Goal: Communication & Community: Answer question/provide support

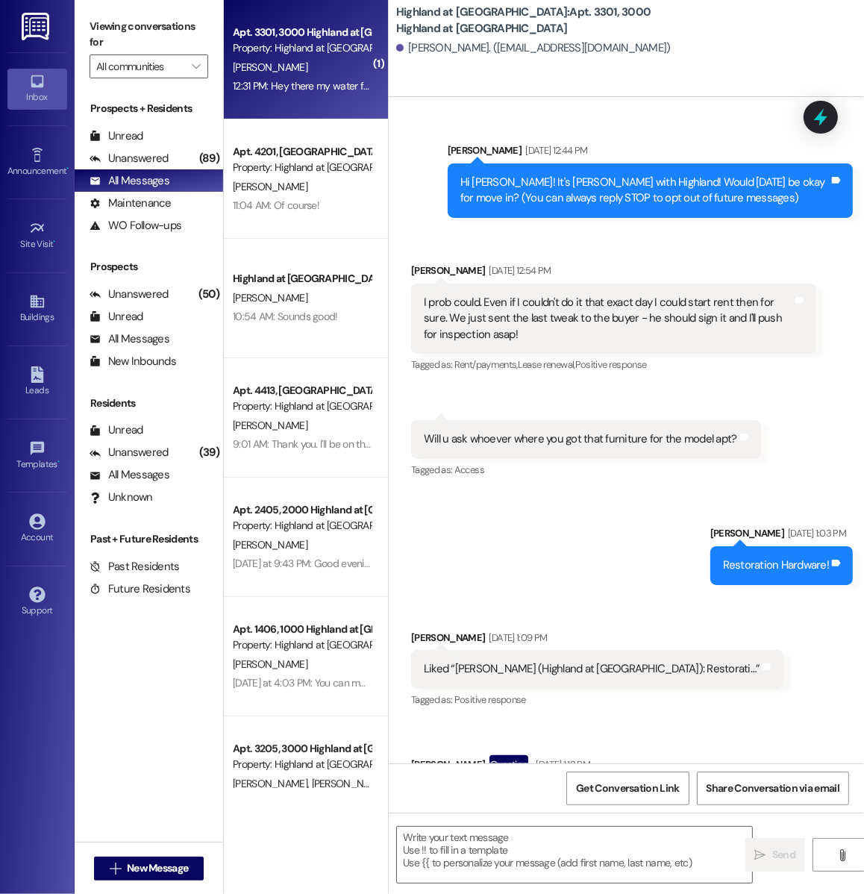
scroll to position [70787, 0]
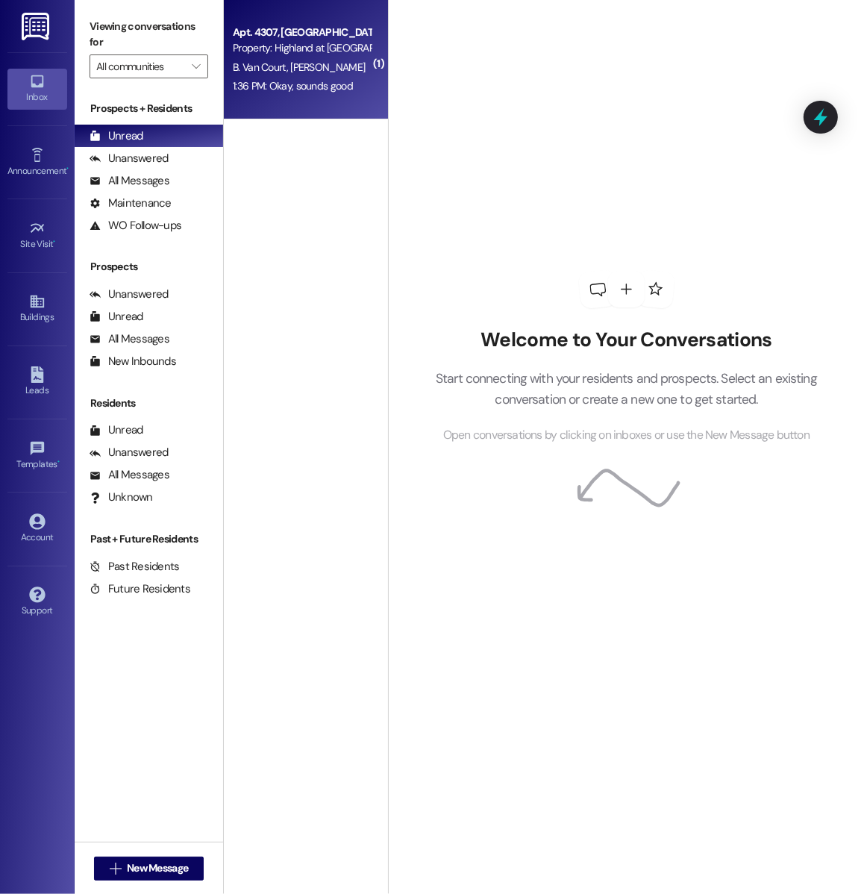
click at [350, 45] on div "Property: Highland at [GEOGRAPHIC_DATA]" at bounding box center [302, 48] width 138 height 16
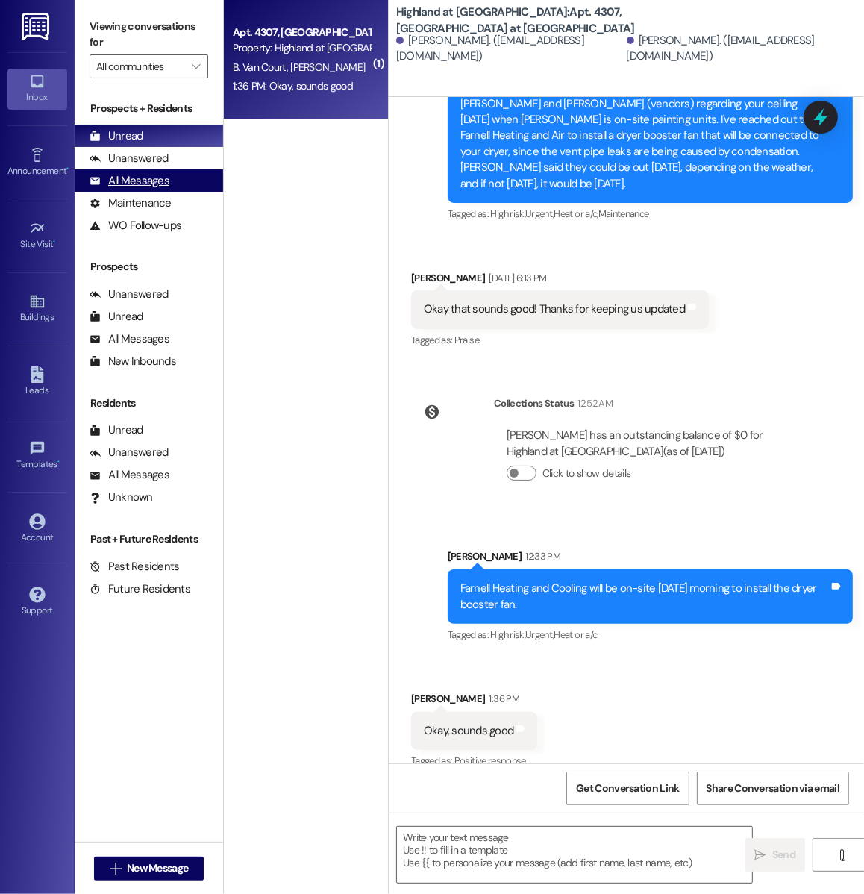
scroll to position [422, 0]
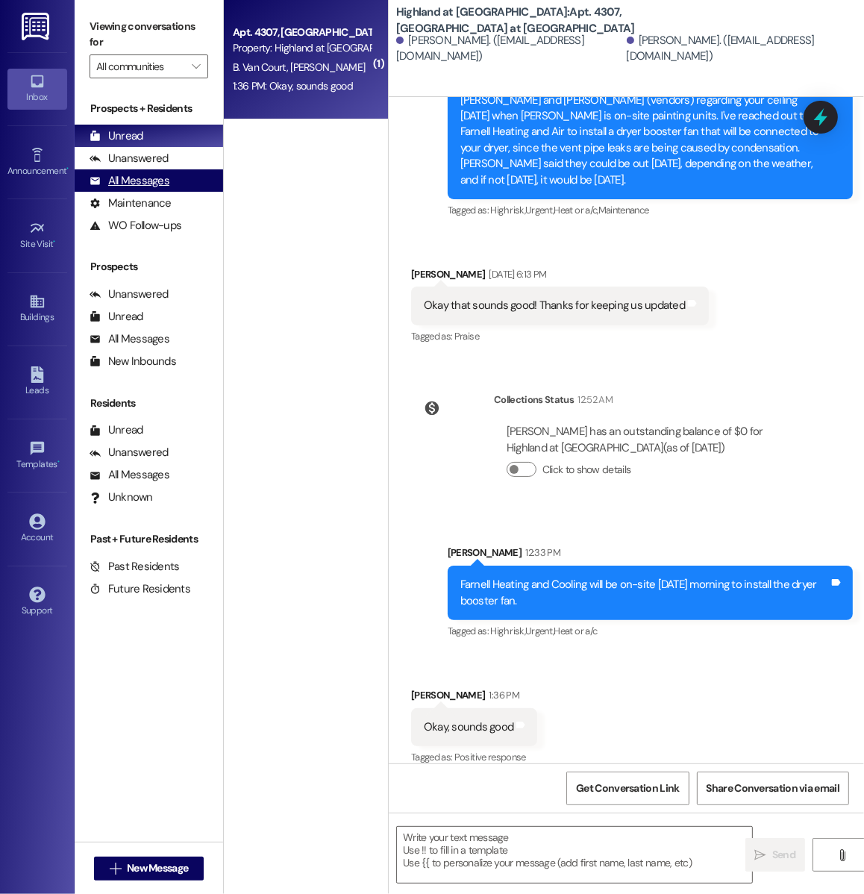
click at [188, 178] on div "All Messages (undefined)" at bounding box center [149, 180] width 149 height 22
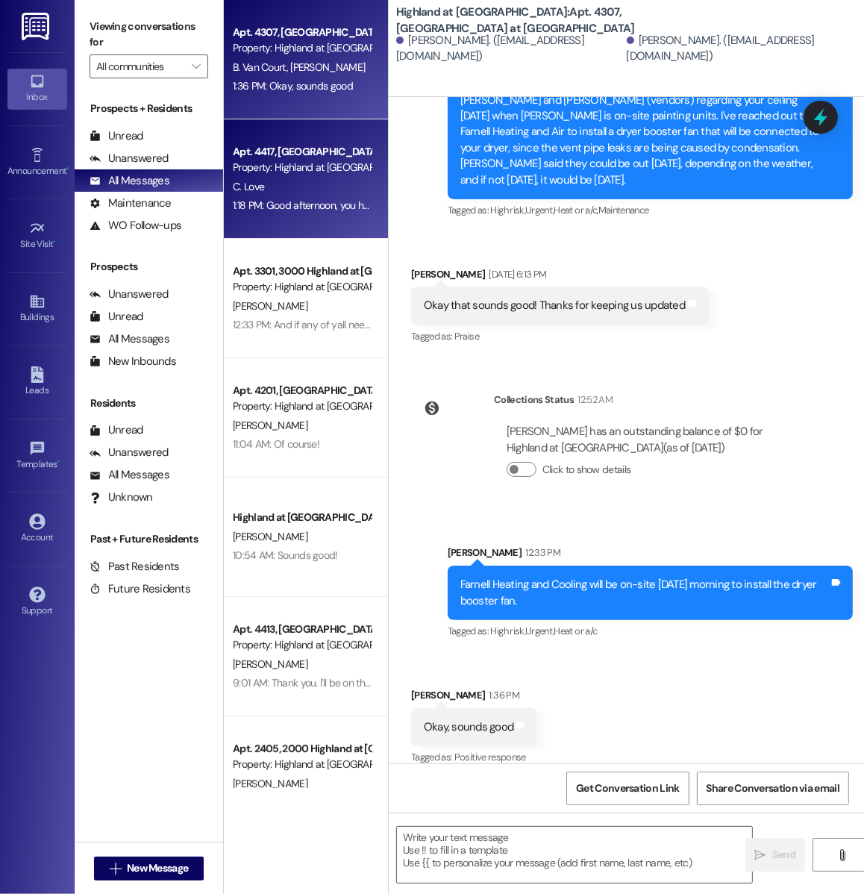
click at [293, 180] on div "C. Love" at bounding box center [301, 187] width 141 height 19
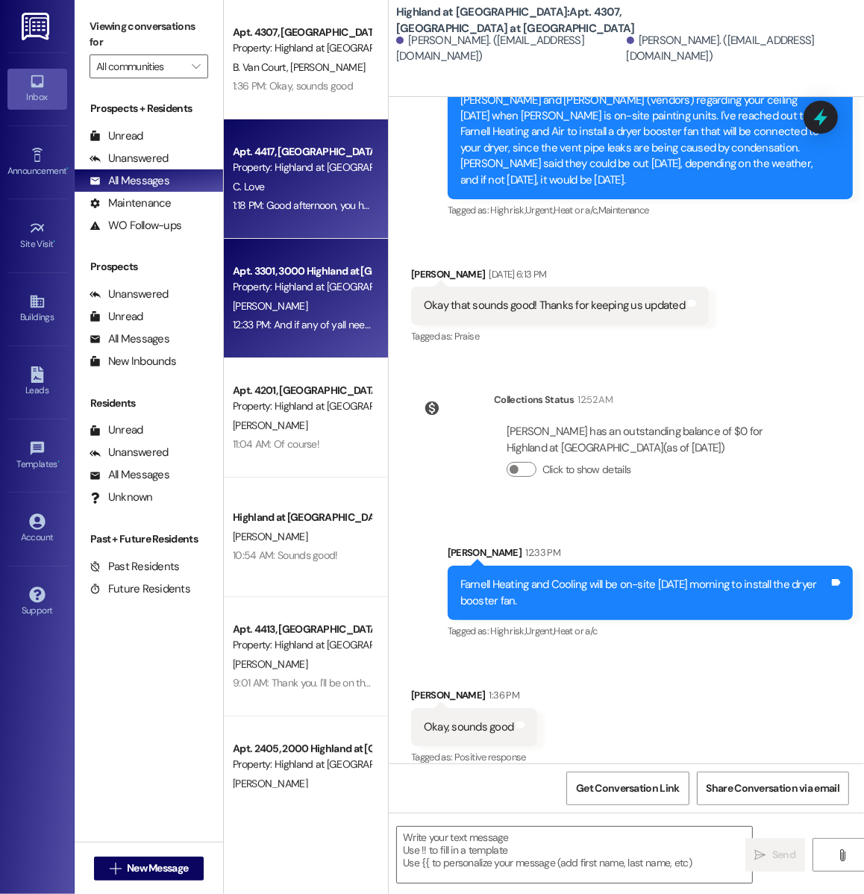
scroll to position [1212, 0]
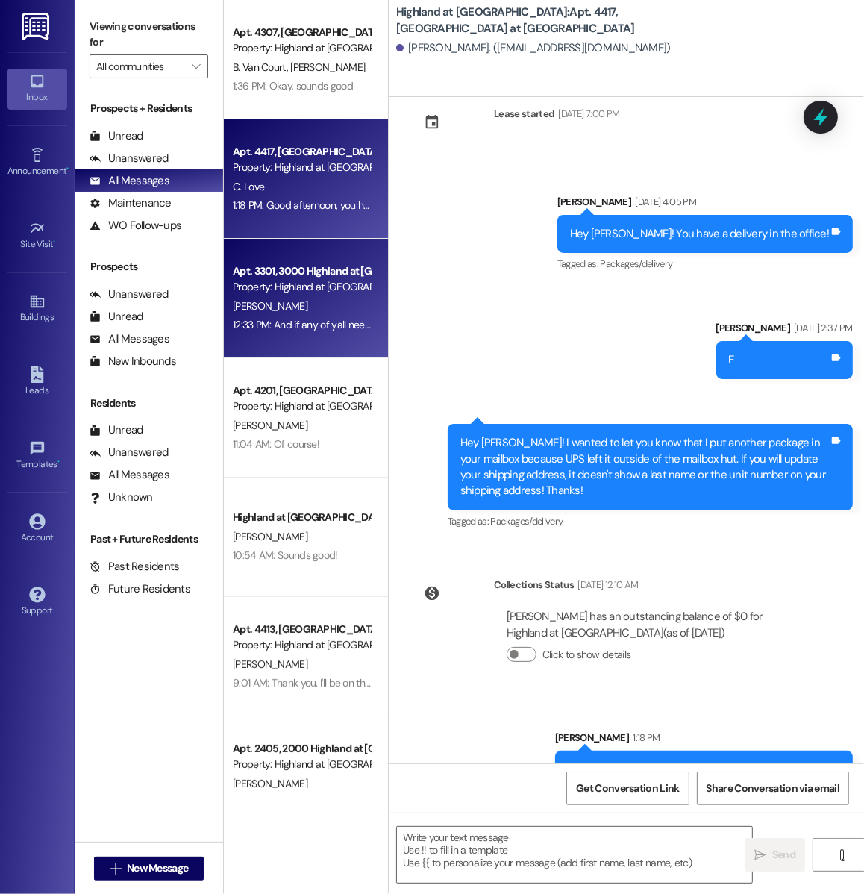
click at [307, 304] on div "[PERSON_NAME]" at bounding box center [301, 306] width 141 height 19
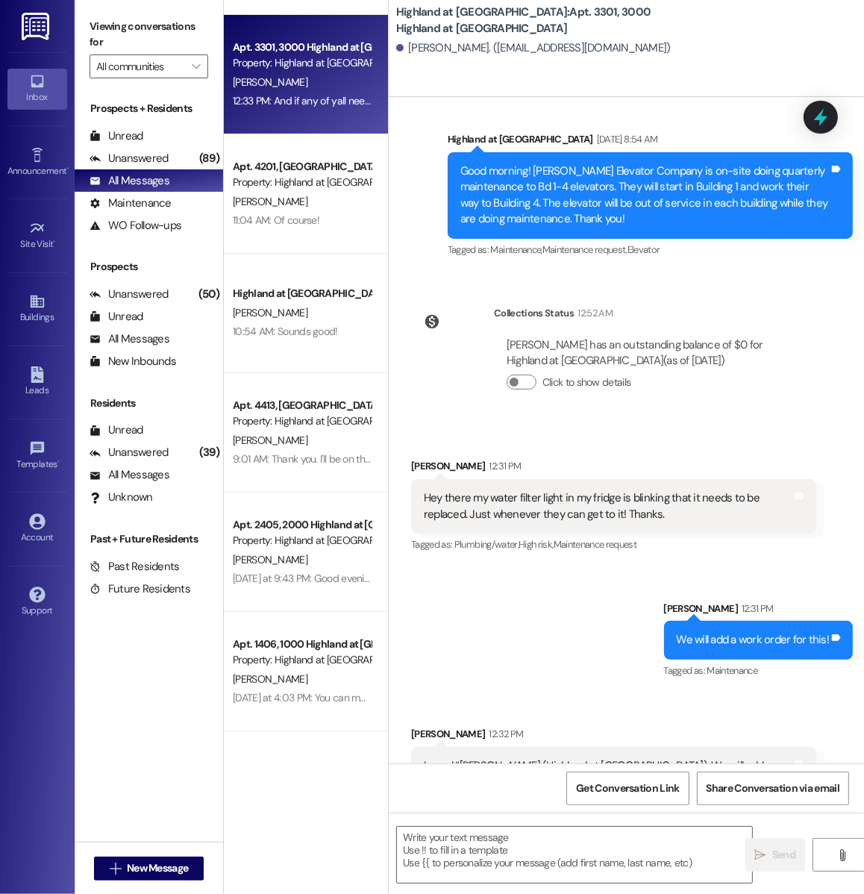
scroll to position [0, 0]
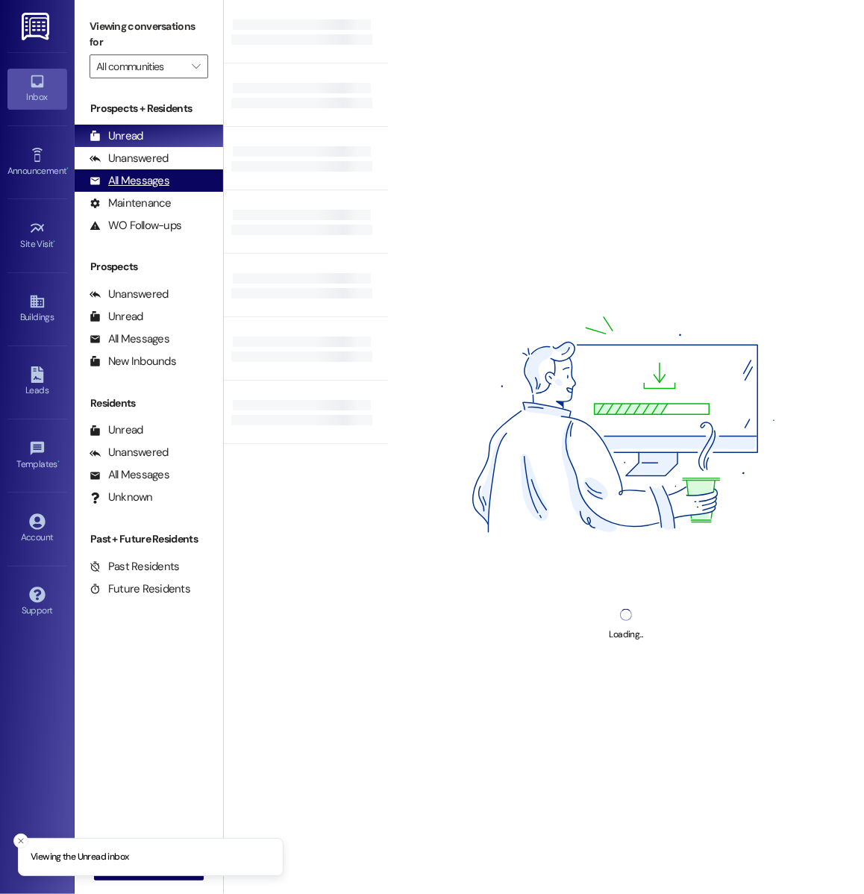
click at [185, 174] on div "All Messages (undefined)" at bounding box center [149, 180] width 149 height 22
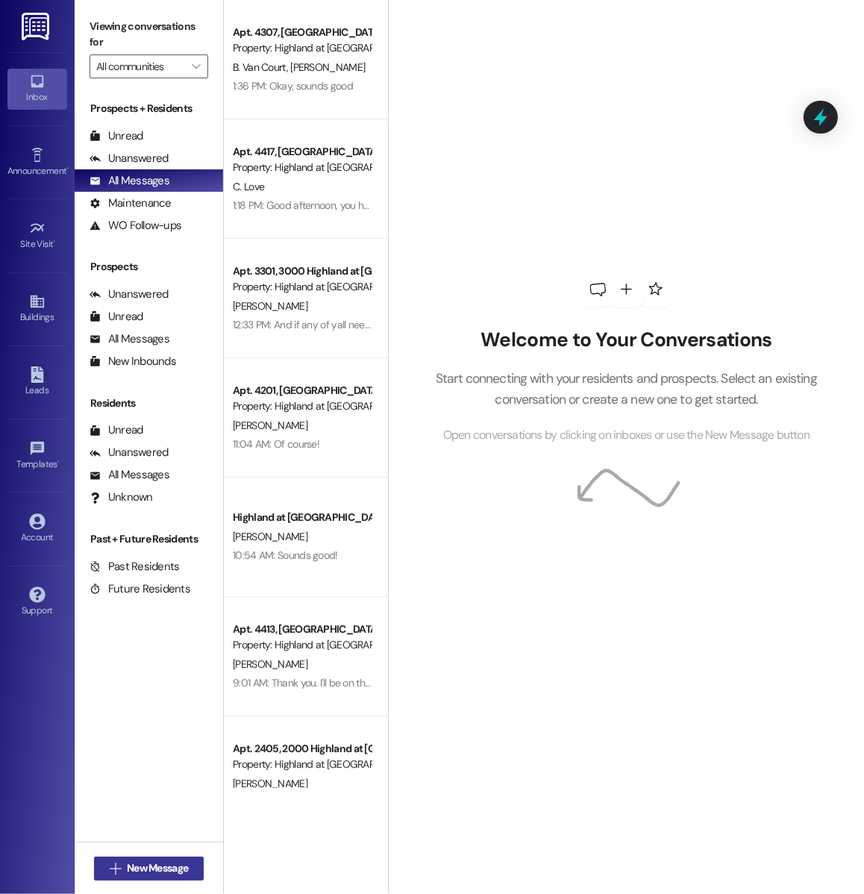
click at [151, 869] on span "New Message" at bounding box center [157, 868] width 61 height 16
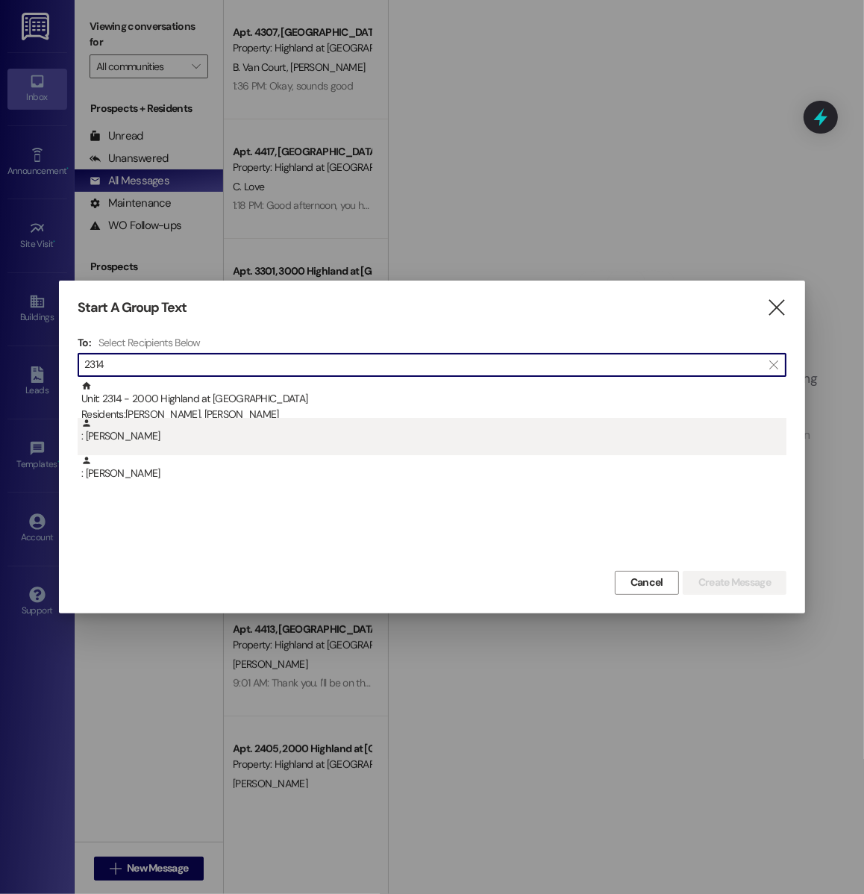
type input "2314"
click at [184, 446] on div ": Mckenzie Parker" at bounding box center [432, 436] width 709 height 37
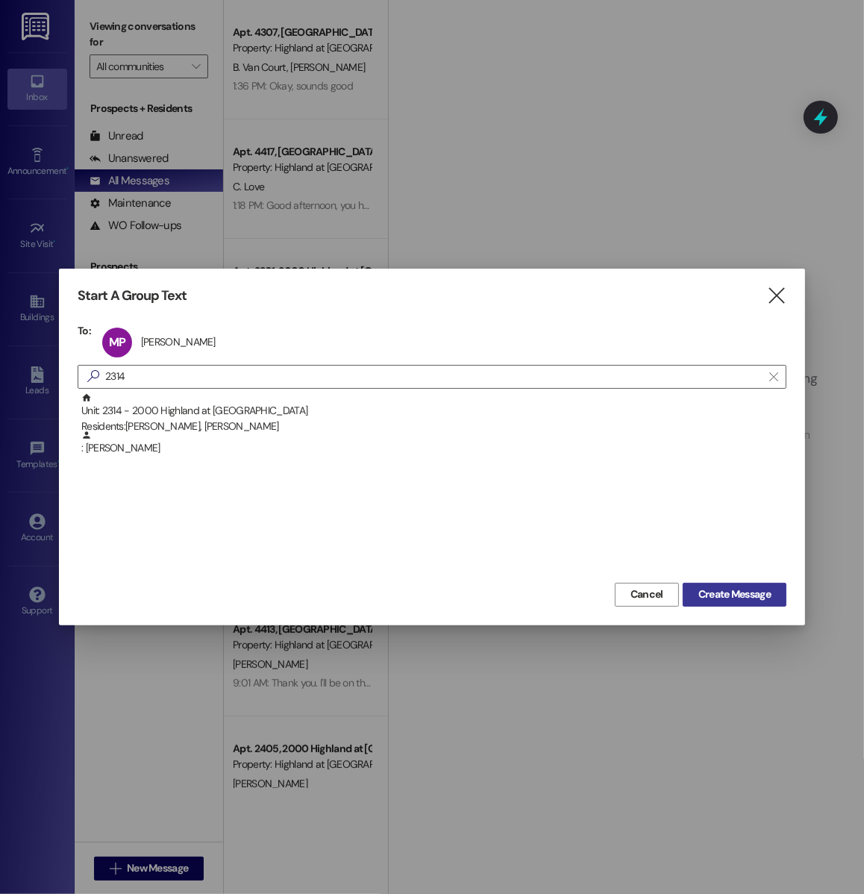
click at [710, 599] on span "Create Message" at bounding box center [735, 595] width 72 height 16
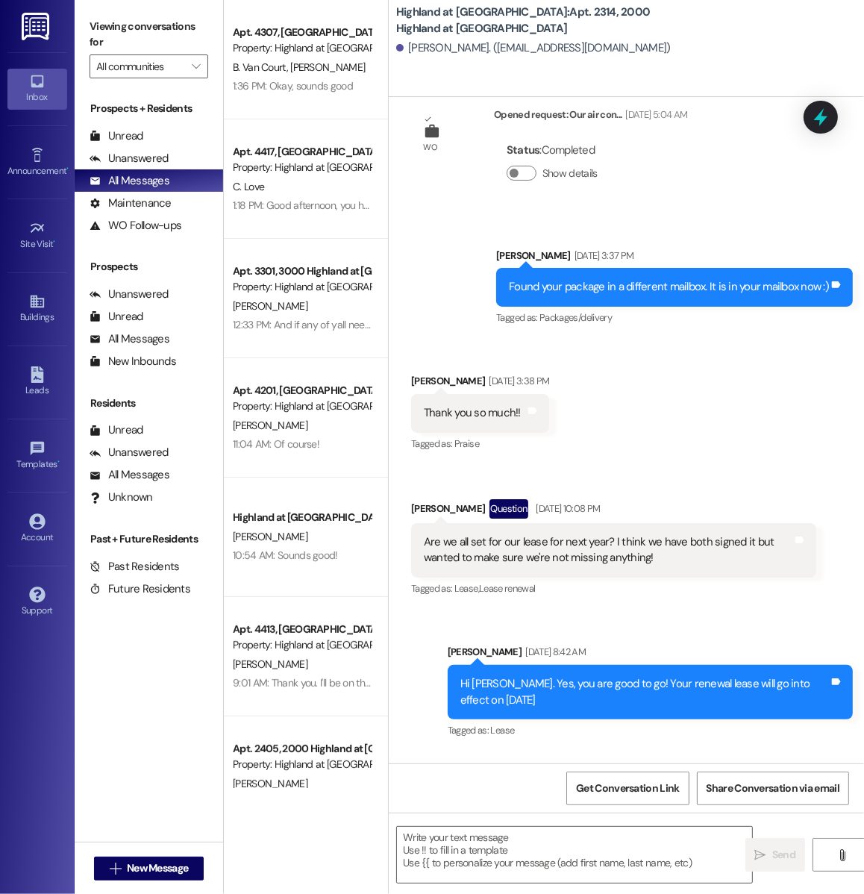
scroll to position [4683, 0]
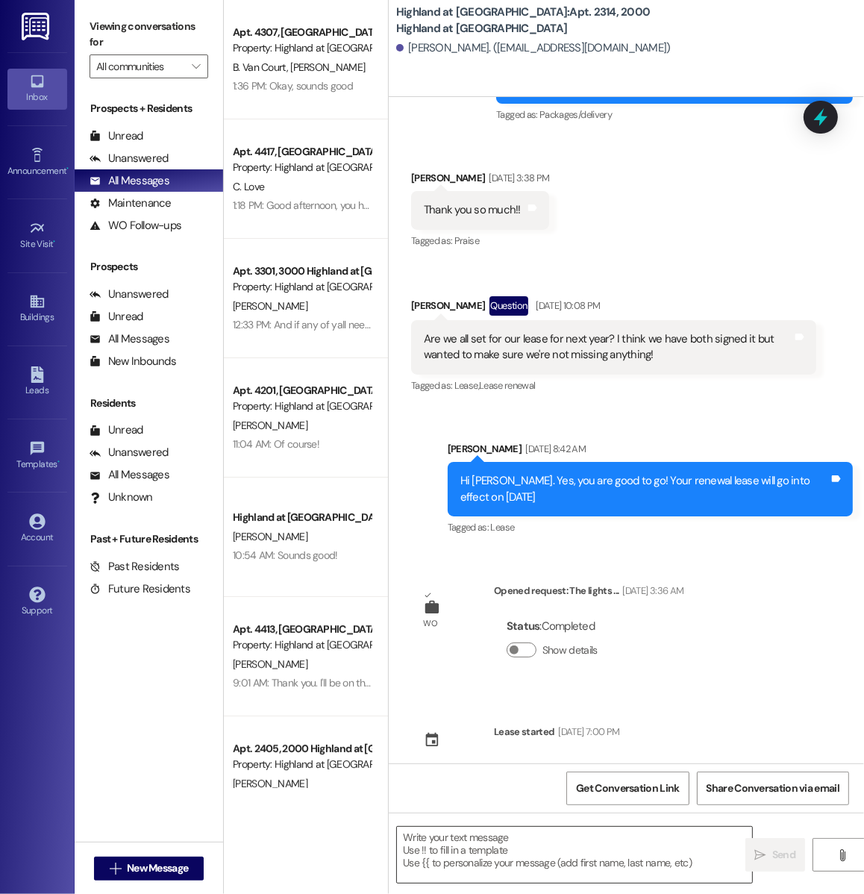
click at [492, 867] on textarea at bounding box center [574, 855] width 355 height 56
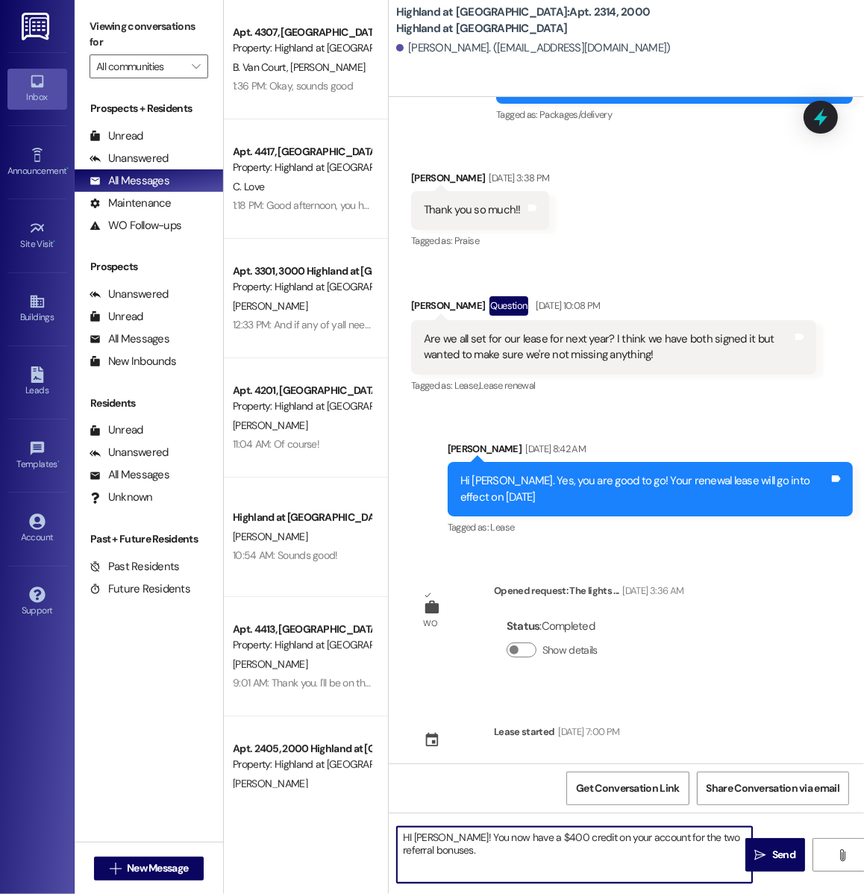
click at [413, 838] on textarea "HI Mckenzie! You now have a $400 credit on your account for the two referral bo…" at bounding box center [574, 855] width 355 height 56
click at [476, 854] on textarea "Hi Mckenzie! You now have a $400 credit on your account for the two referral bo…" at bounding box center [574, 855] width 355 height 56
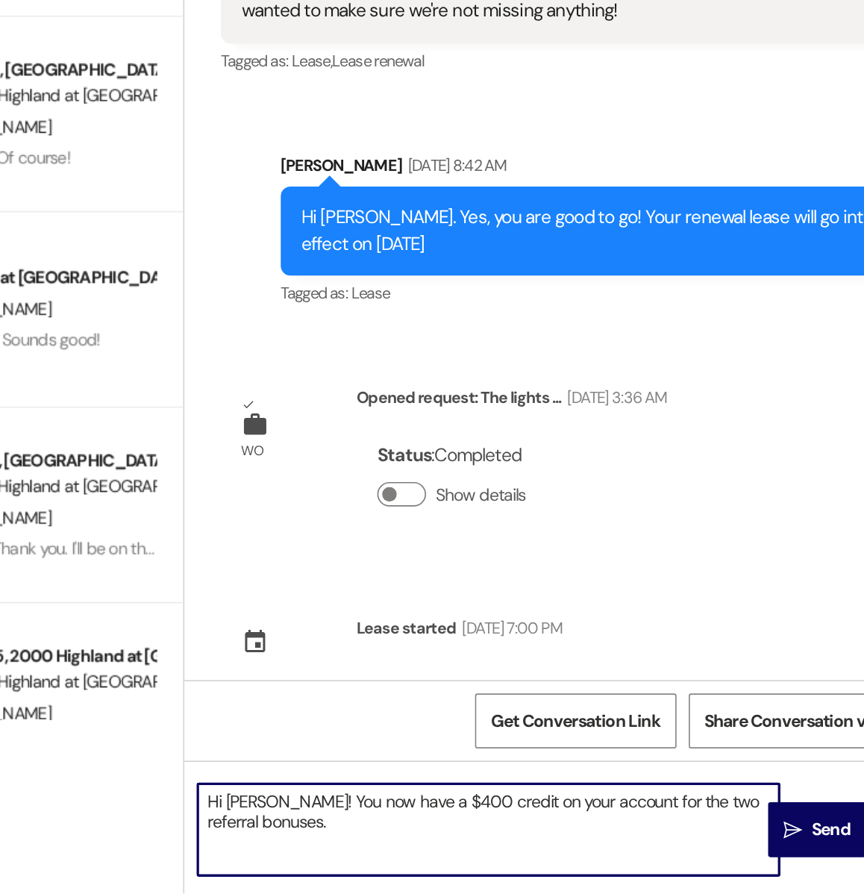
scroll to position [0, 0]
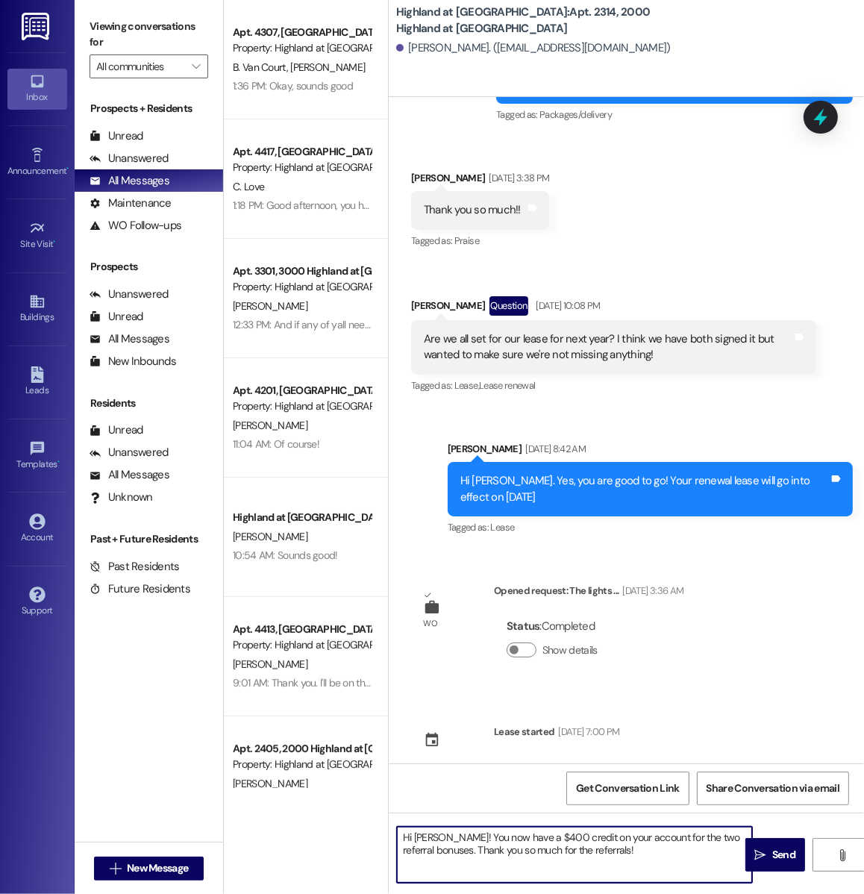
drag, startPoint x: 440, startPoint y: 853, endPoint x: 673, endPoint y: 834, distance: 234.3
click at [673, 834] on textarea "Hi Mckenzie! You now have a $400 credit on your account for the two referral bo…" at bounding box center [574, 855] width 355 height 56
click at [622, 854] on textarea "Hi Mckenzie! You now have a $400 credit on your account for David and Mary Liz.…" at bounding box center [574, 855] width 355 height 56
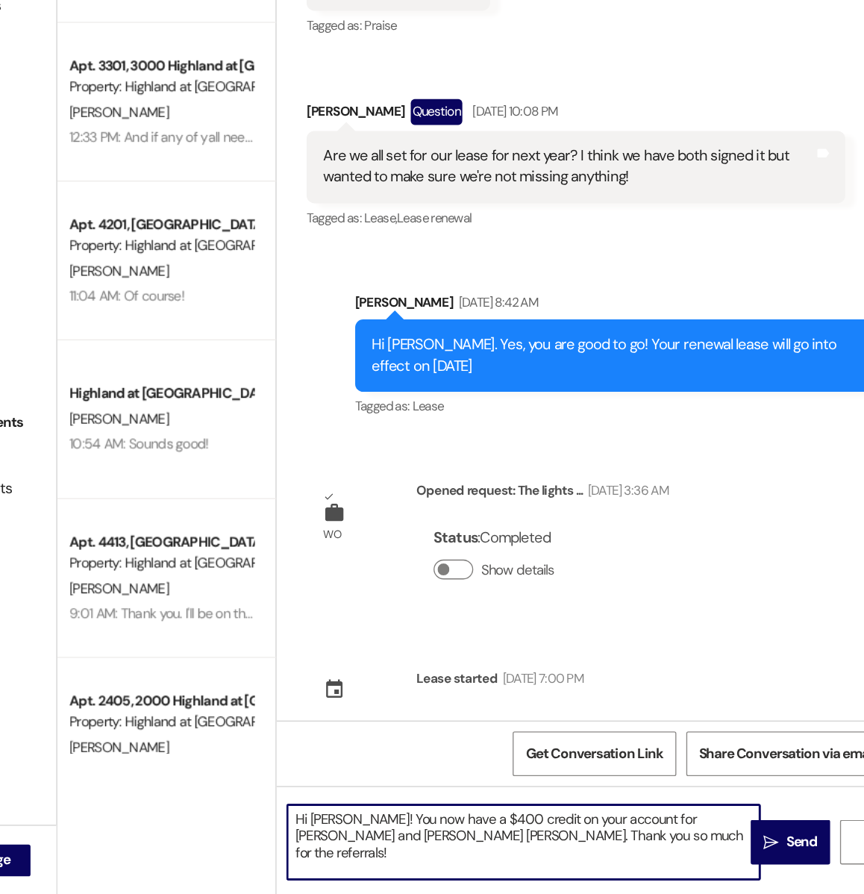
click at [694, 837] on textarea "Hi Mckenzie! You now have a $400 credit on your account for David and Mary Liz.…" at bounding box center [574, 855] width 355 height 56
click at [626, 850] on textarea "Hi Mckenzie! You now have a $400 credit on your account for David Blackburn and…" at bounding box center [574, 855] width 355 height 56
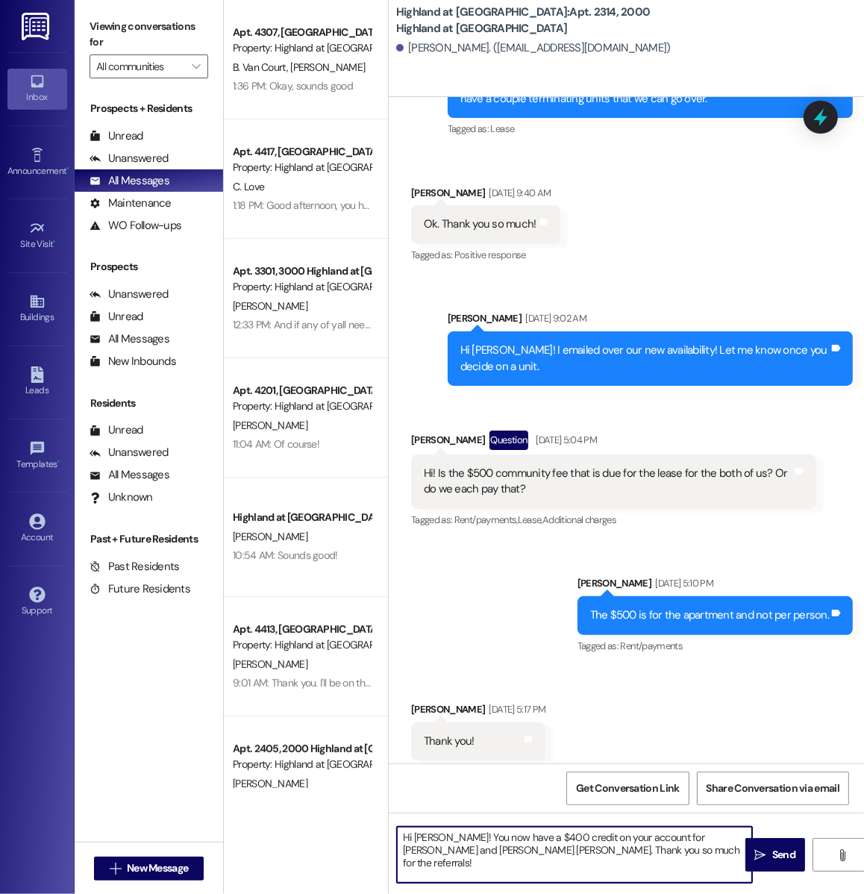
scroll to position [3172, 0]
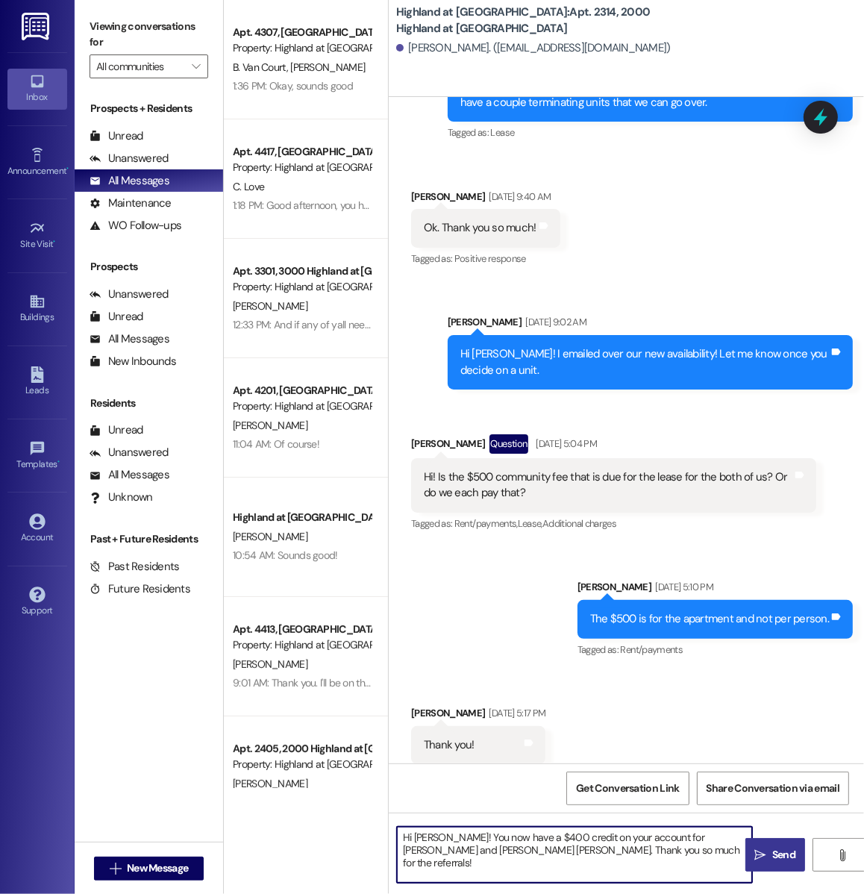
type textarea "Hi Mckenzie! You now have a $400 credit on your account for David Blackburn and…"
click at [768, 848] on span " Send" at bounding box center [775, 855] width 47 height 16
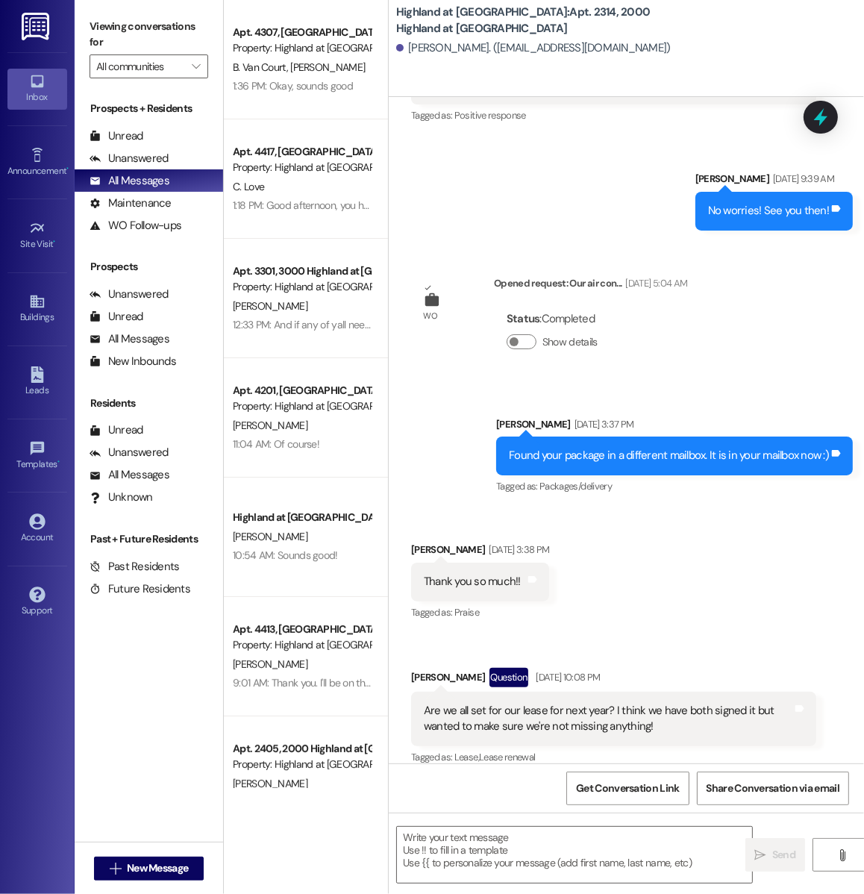
scroll to position [4802, 0]
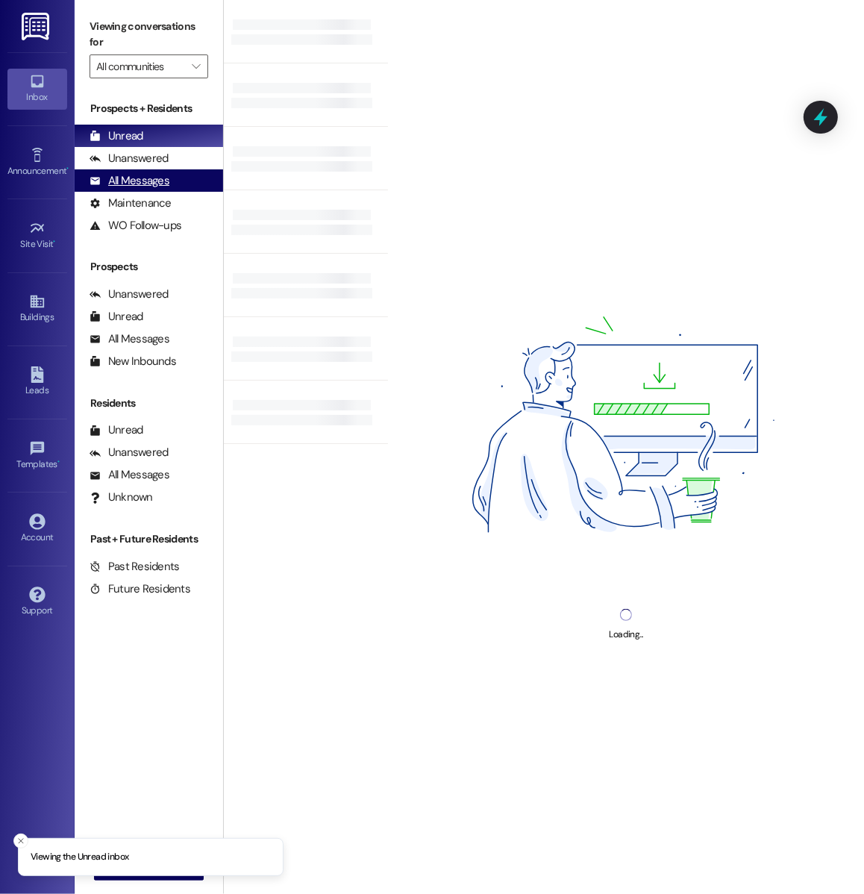
click at [201, 178] on div "All Messages (undefined)" at bounding box center [149, 180] width 149 height 22
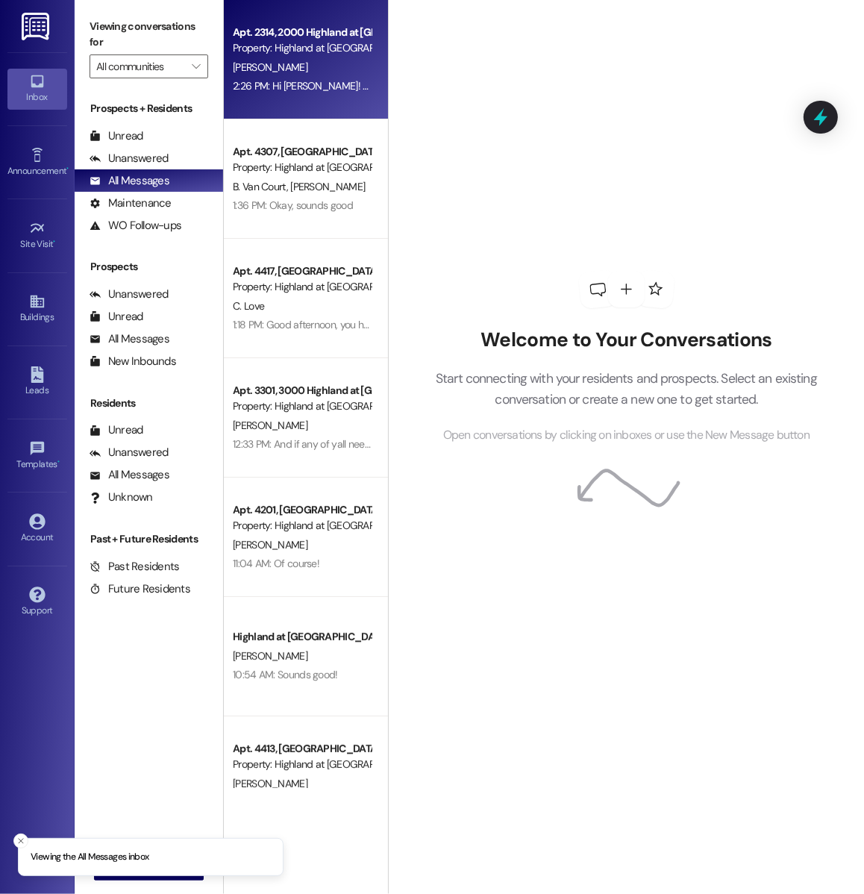
click at [334, 62] on div "M. Parker" at bounding box center [301, 67] width 141 height 19
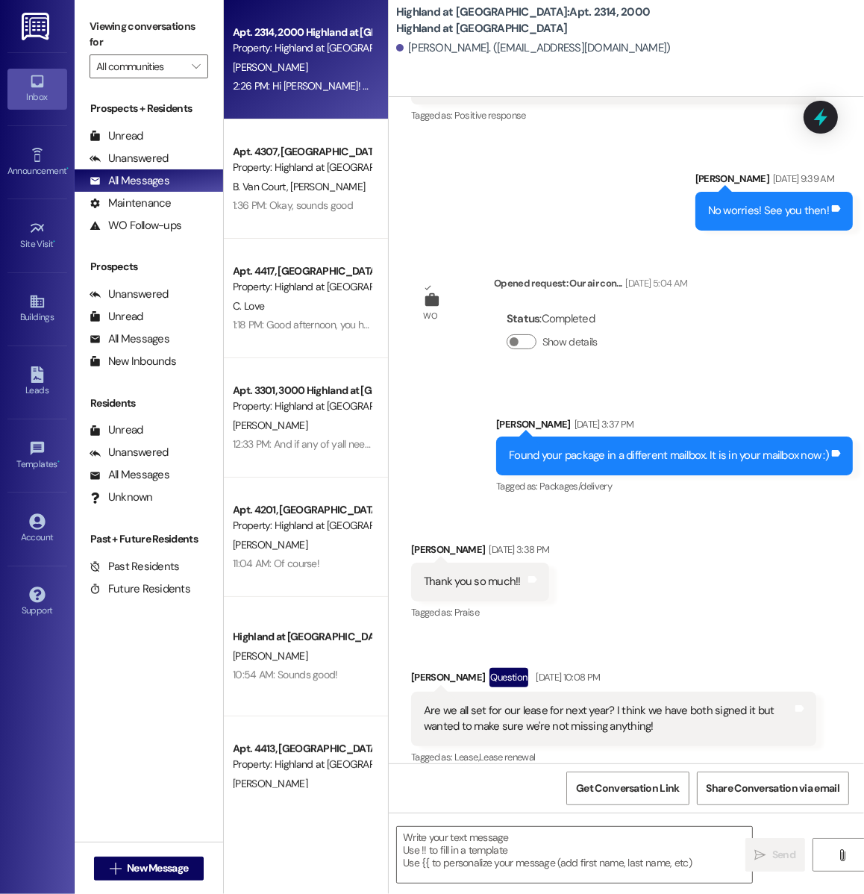
scroll to position [4825, 0]
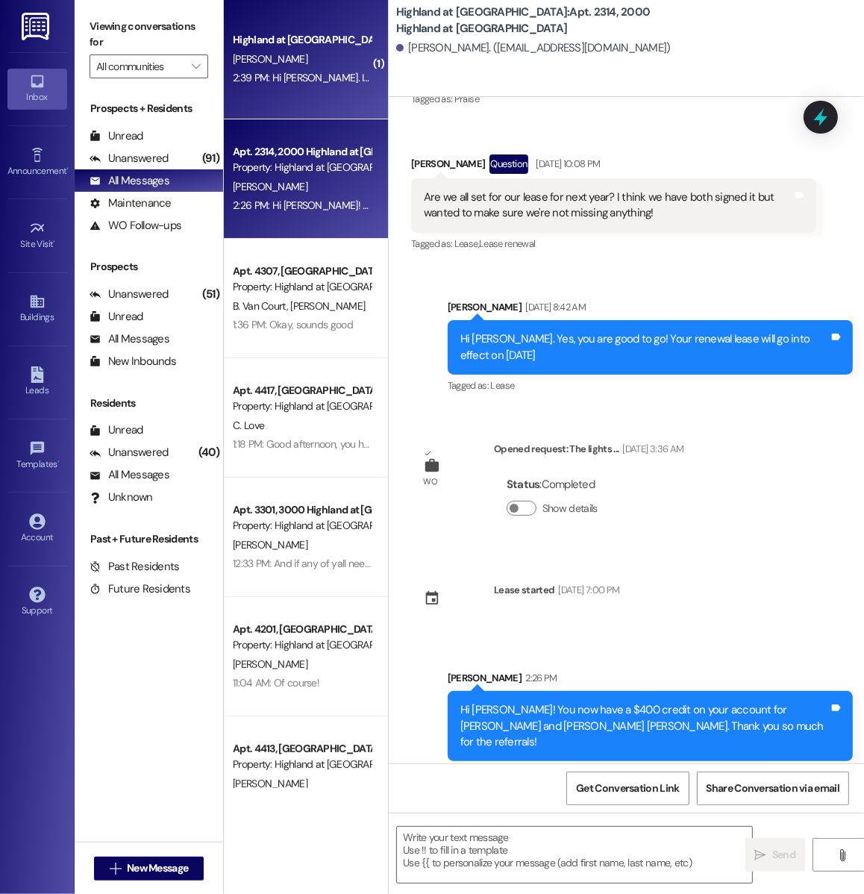
click at [264, 84] on div "2:39 PM: Hi Rosemary. If I have less than perfect credit would I get denied? 2:…" at bounding box center [409, 77] width 352 height 13
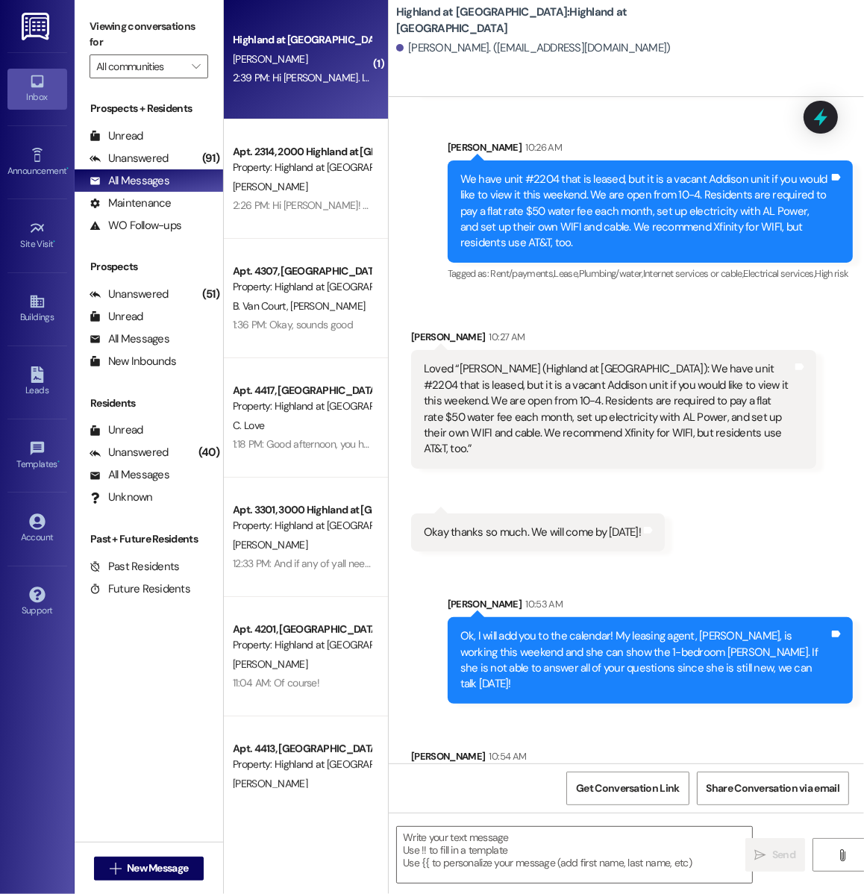
scroll to position [4920, 0]
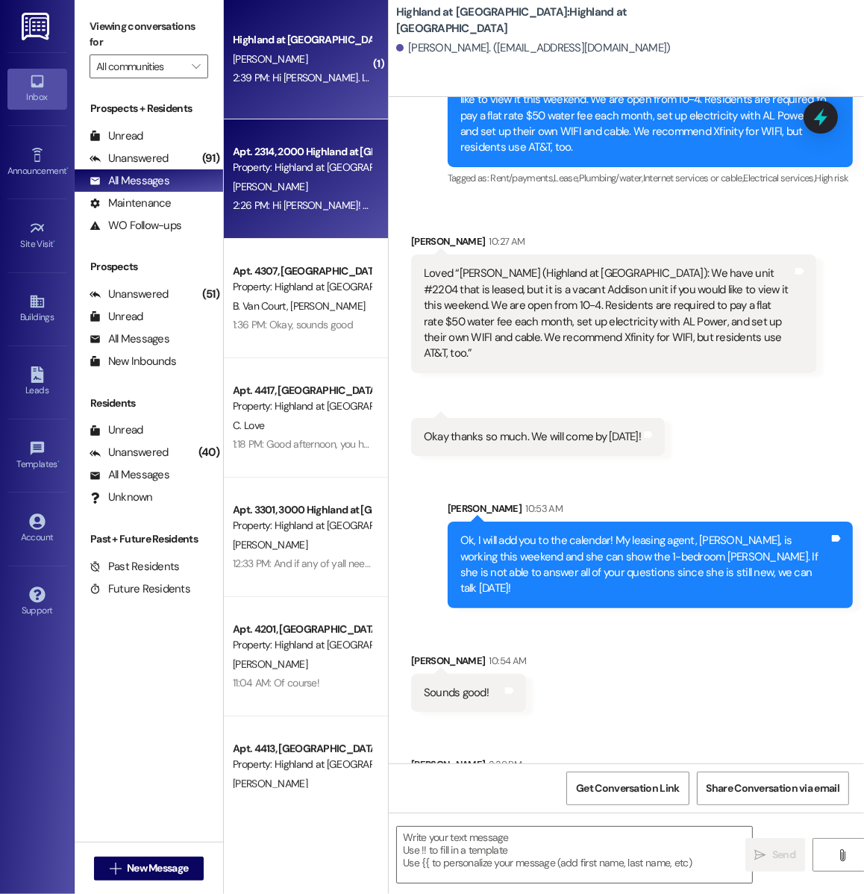
click at [269, 124] on div "Apt. 2314, 2000 Highland at Spring Hill Property: Highland at Spring Hill M. Pa…" at bounding box center [306, 178] width 164 height 119
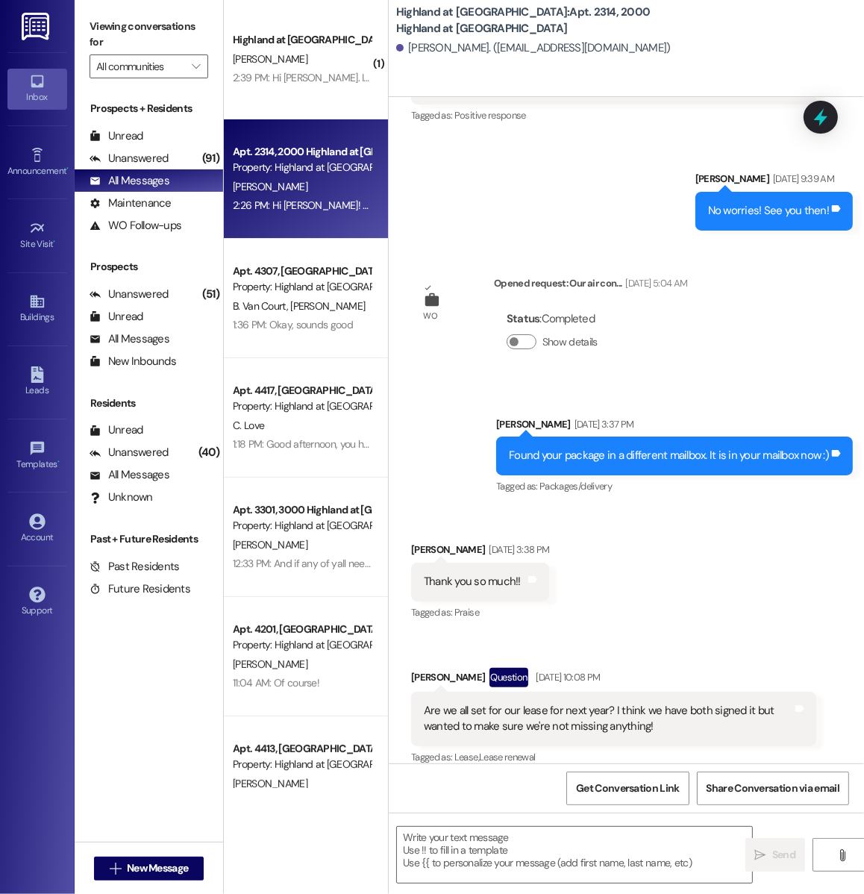
scroll to position [4825, 0]
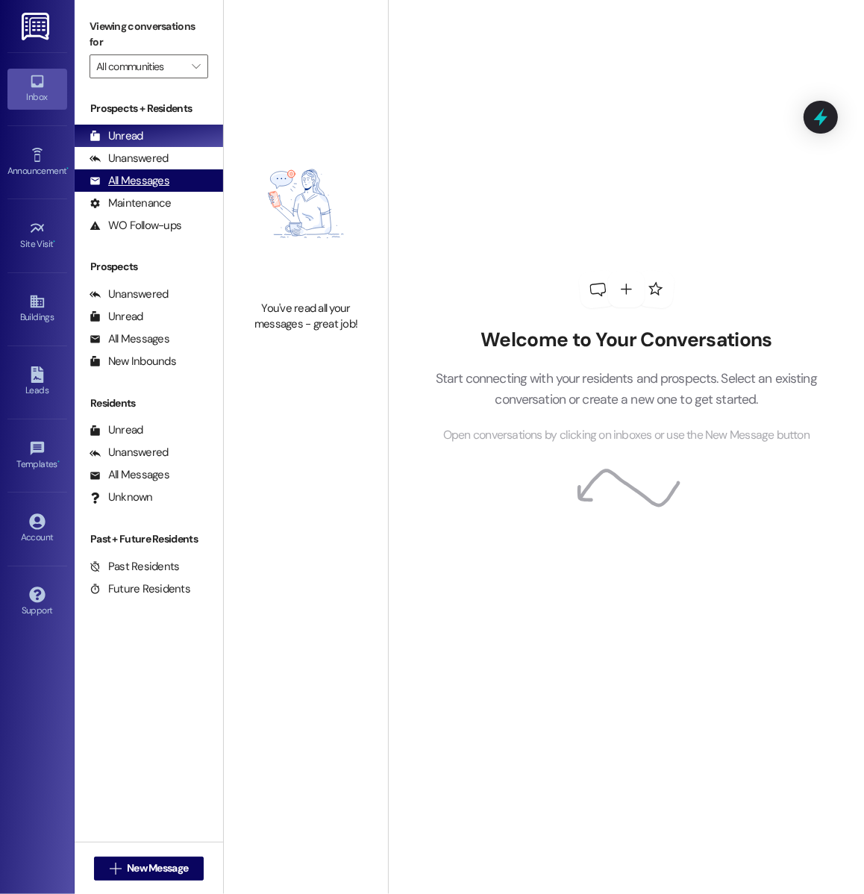
click at [177, 178] on div "All Messages (undefined)" at bounding box center [149, 180] width 149 height 22
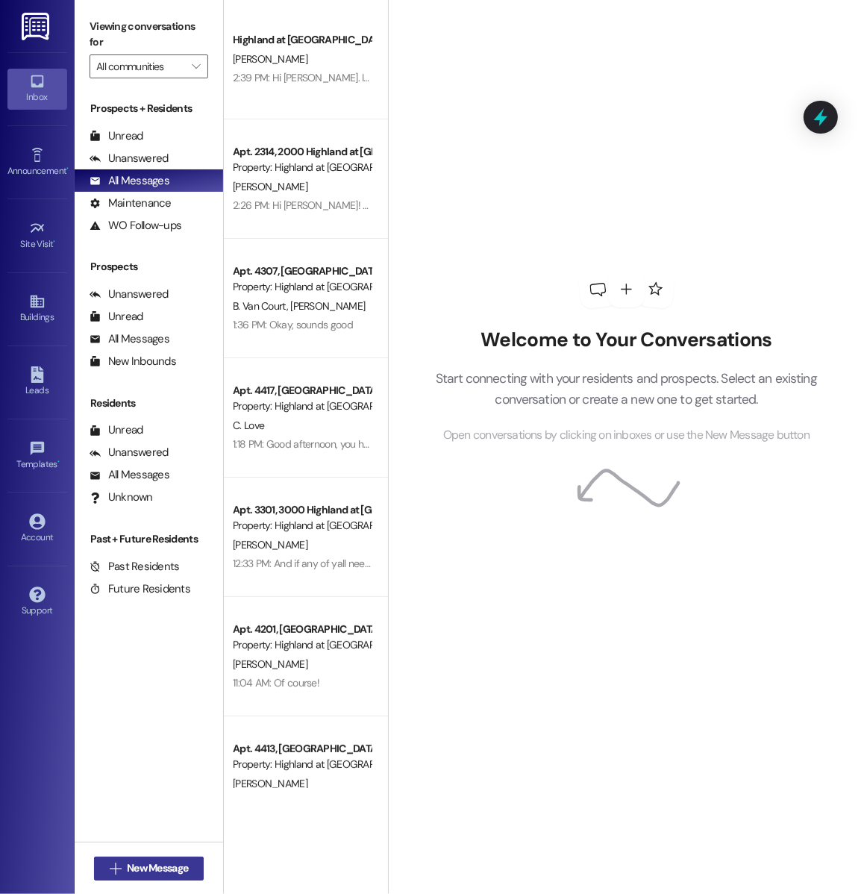
click at [155, 866] on span "New Message" at bounding box center [157, 868] width 61 height 16
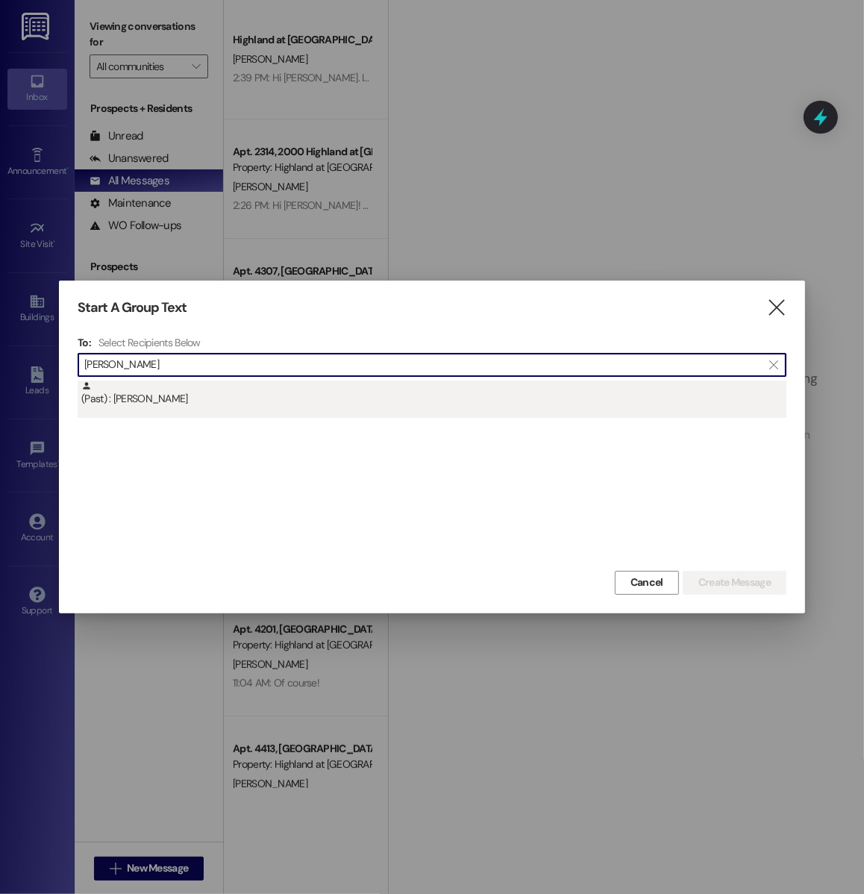
type input "Dennis"
click at [177, 397] on div "(Past) : Dennis Lockett" at bounding box center [433, 394] width 705 height 26
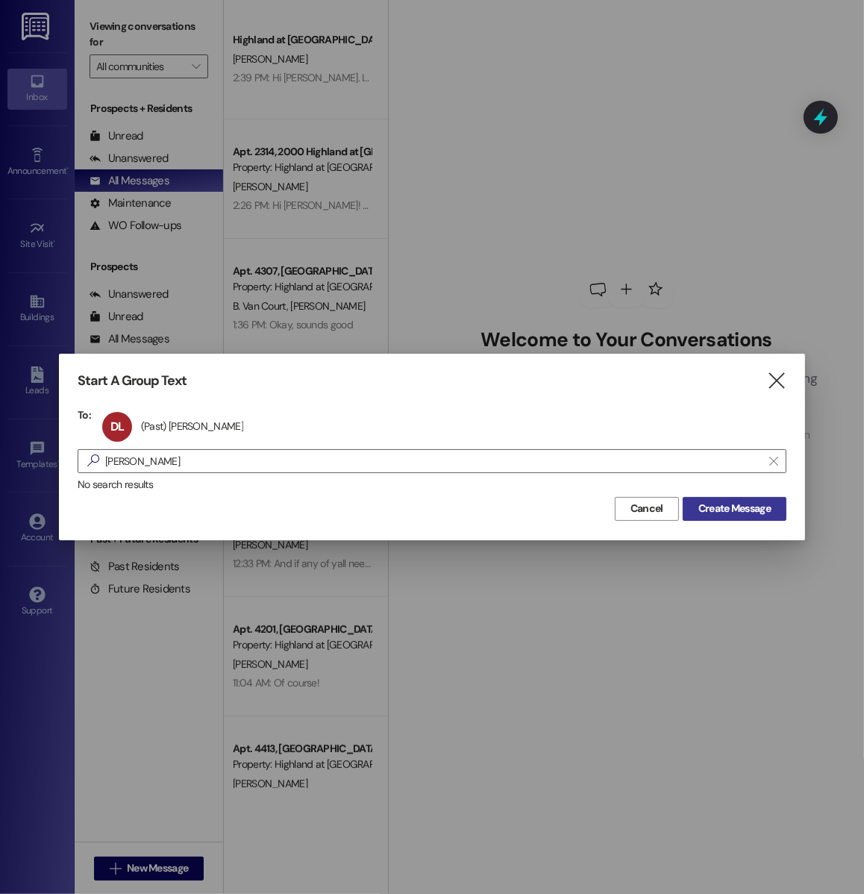
click at [706, 508] on span "Create Message" at bounding box center [735, 509] width 72 height 16
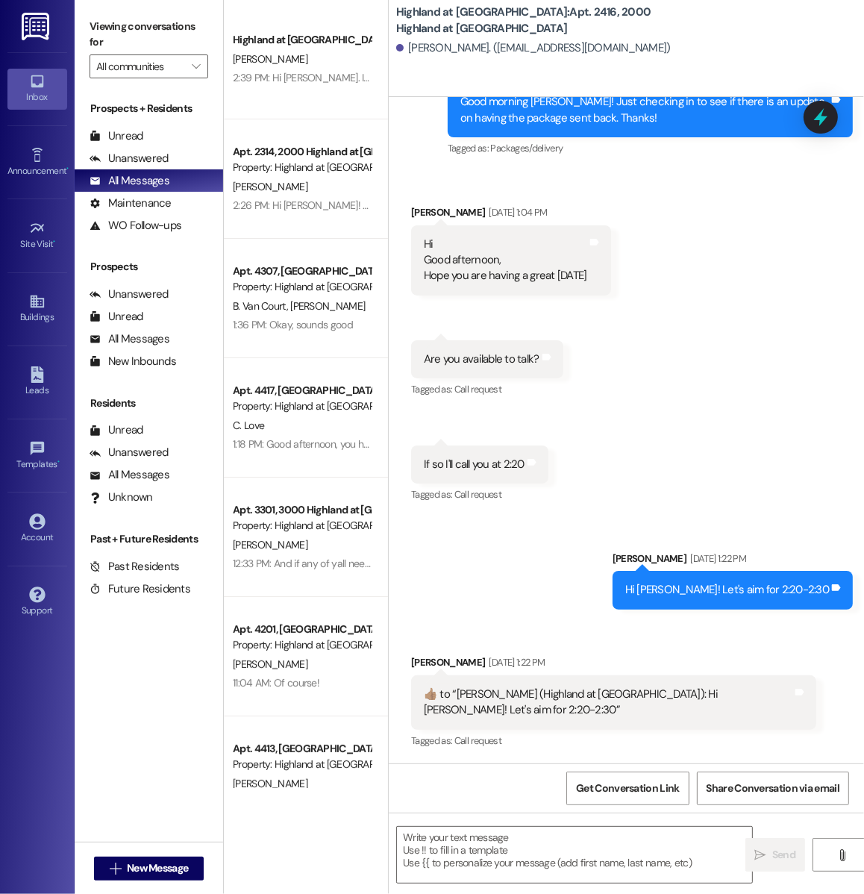
scroll to position [29061, 0]
click at [487, 847] on textarea at bounding box center [574, 855] width 355 height 56
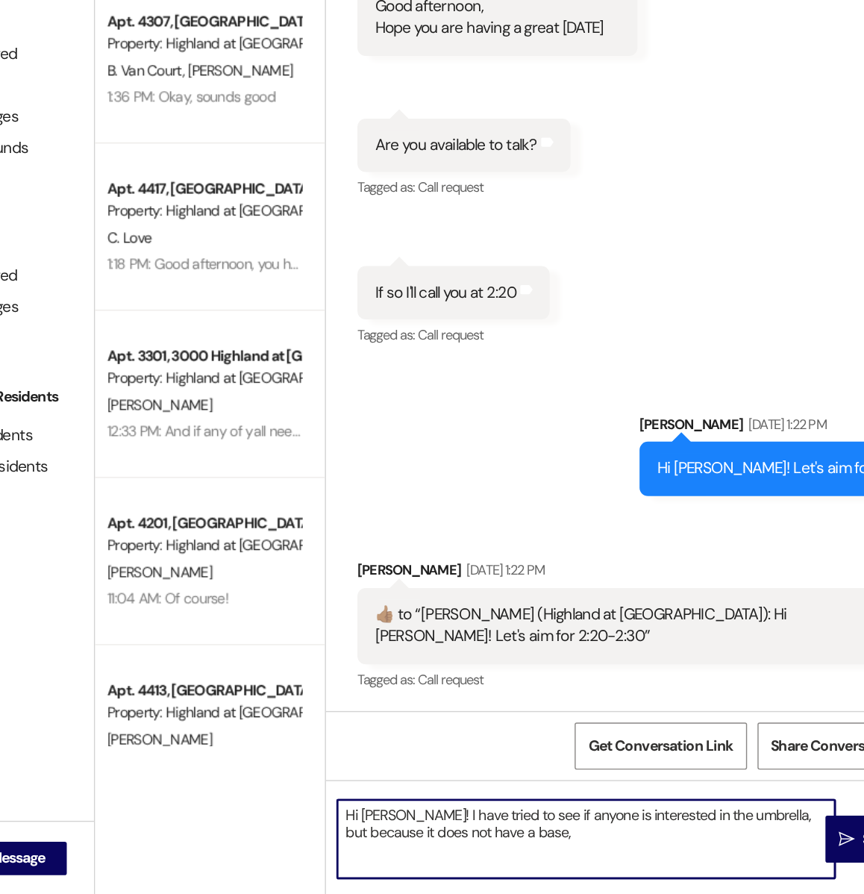
scroll to position [0, 0]
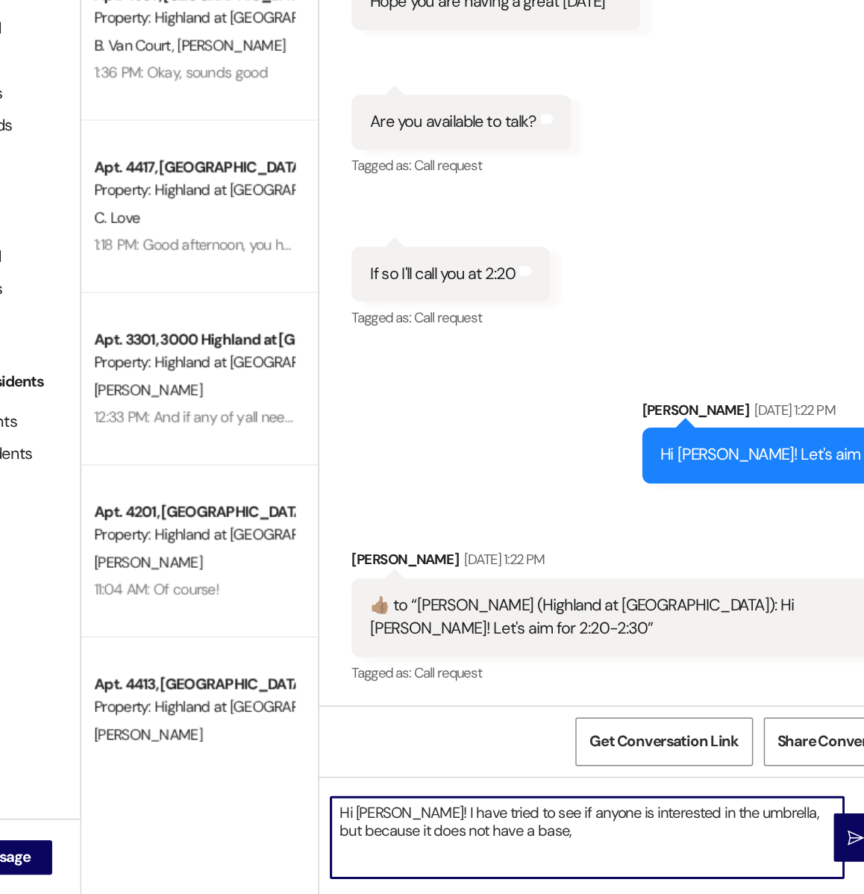
drag, startPoint x: 568, startPoint y: 856, endPoint x: 710, endPoint y: 840, distance: 143.5
click at [710, 840] on textarea "Hi Dennis! I have tried to see if anyone is interested in the umbrella, but bec…" at bounding box center [574, 855] width 355 height 56
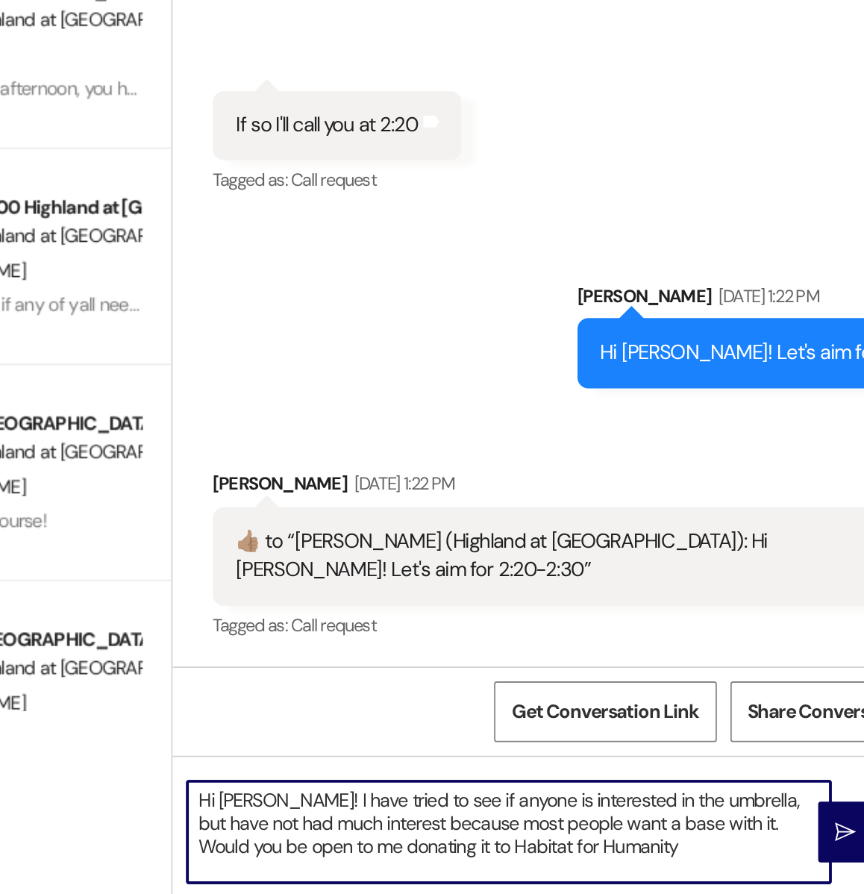
click at [518, 859] on textarea "Hi Dennis! I have tried to see if anyone is interested in the umbrella, but hav…" at bounding box center [574, 855] width 355 height 56
click at [660, 863] on textarea "Hi Dennis! I have tried to see if anyone is interested in the umbrella, but hav…" at bounding box center [574, 855] width 355 height 56
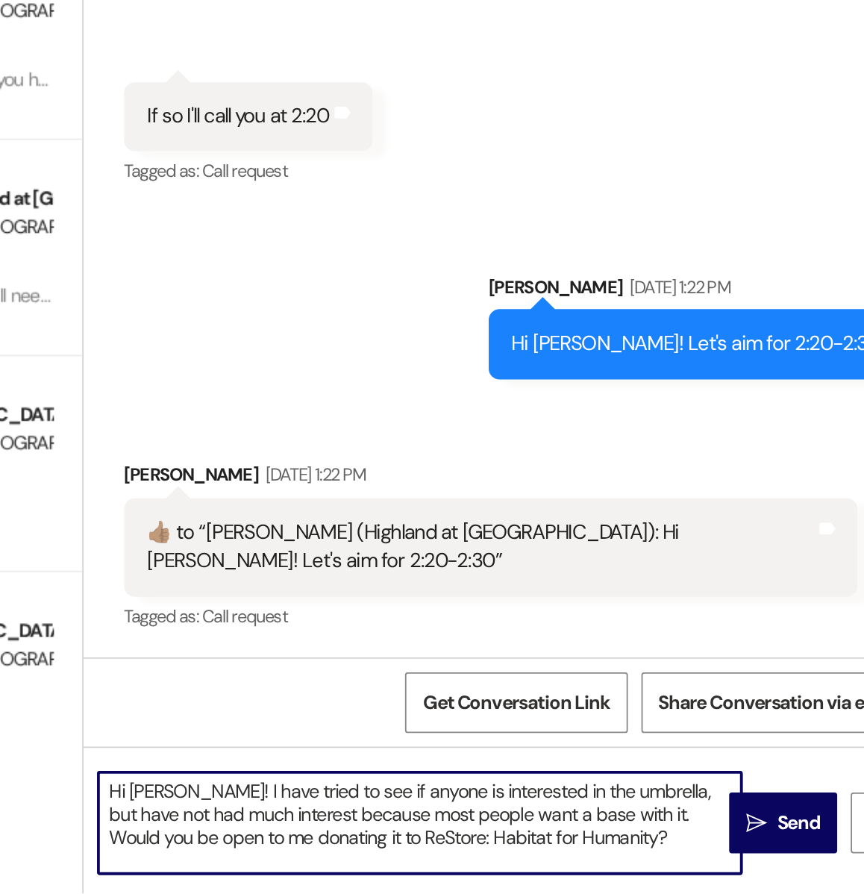
drag, startPoint x: 663, startPoint y: 850, endPoint x: 481, endPoint y: 851, distance: 181.3
click at [481, 851] on textarea "Hi Dennis! I have tried to see if anyone is interested in the umbrella, but hav…" at bounding box center [574, 855] width 355 height 56
click at [516, 861] on textarea "Hi Dennis! I have tried to see if anyone is interested in the umbrella, but hav…" at bounding box center [574, 855] width 355 height 56
click at [636, 852] on textarea "Hi Dennis! I have tried to see if anyone is interested in the umbrella, but hav…" at bounding box center [574, 855] width 355 height 56
click at [572, 857] on textarea "Hi Dennis! I have tried to see if anyone is interested in the umbrella, but hav…" at bounding box center [574, 855] width 355 height 56
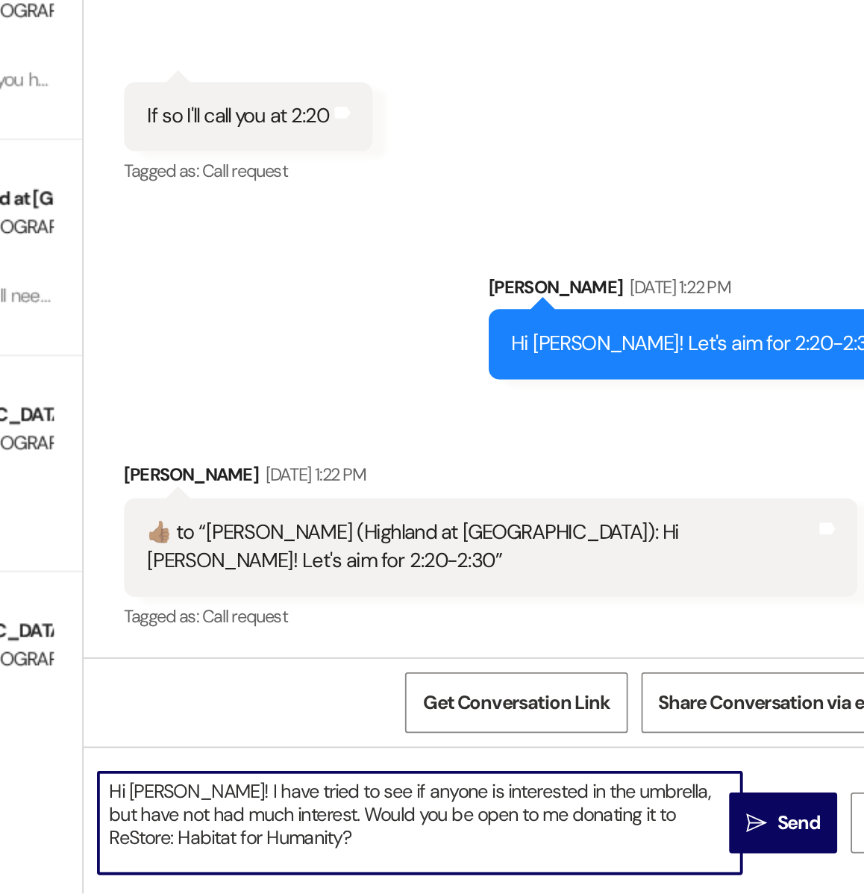
click at [549, 864] on textarea "Hi Dennis! I have tried to see if anyone is interested in the umbrella, but hav…" at bounding box center [574, 855] width 355 height 56
click at [483, 838] on textarea "Hi Dennis! I have tried to see if anyone is interested in the umbrella, but hav…" at bounding box center [574, 855] width 355 height 56
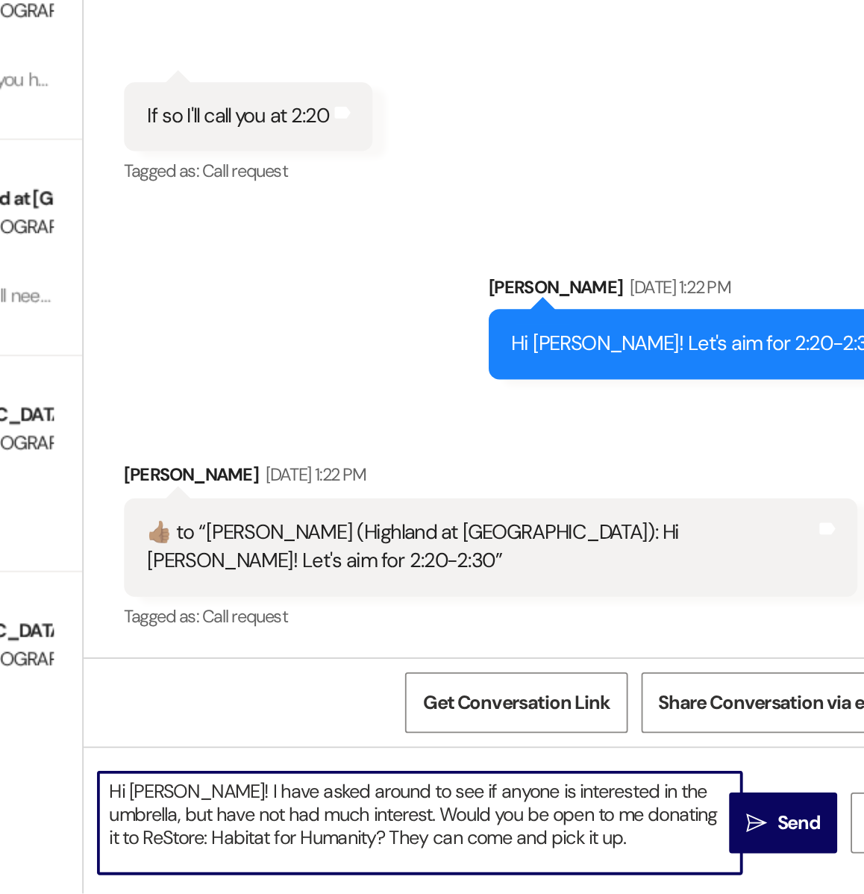
drag, startPoint x: 668, startPoint y: 838, endPoint x: 616, endPoint y: 838, distance: 52.2
click at [616, 838] on textarea "Hi Dennis! I have asked around to see if anyone is interested in the umbrella, …" at bounding box center [574, 855] width 355 height 56
click at [657, 872] on textarea "Hi Dennis! I have asked around to see if anyone wants to buy the umbrella, but …" at bounding box center [574, 855] width 355 height 56
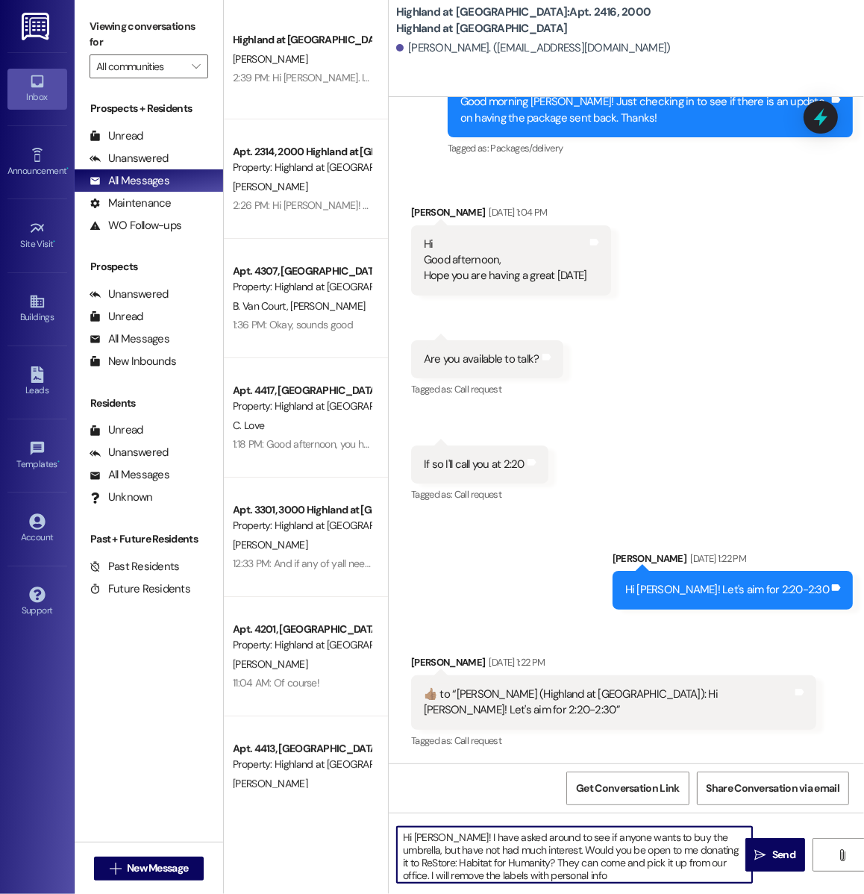
type textarea "Hi [PERSON_NAME]! I have asked around to see if anyone wants to buy the umbrell…"
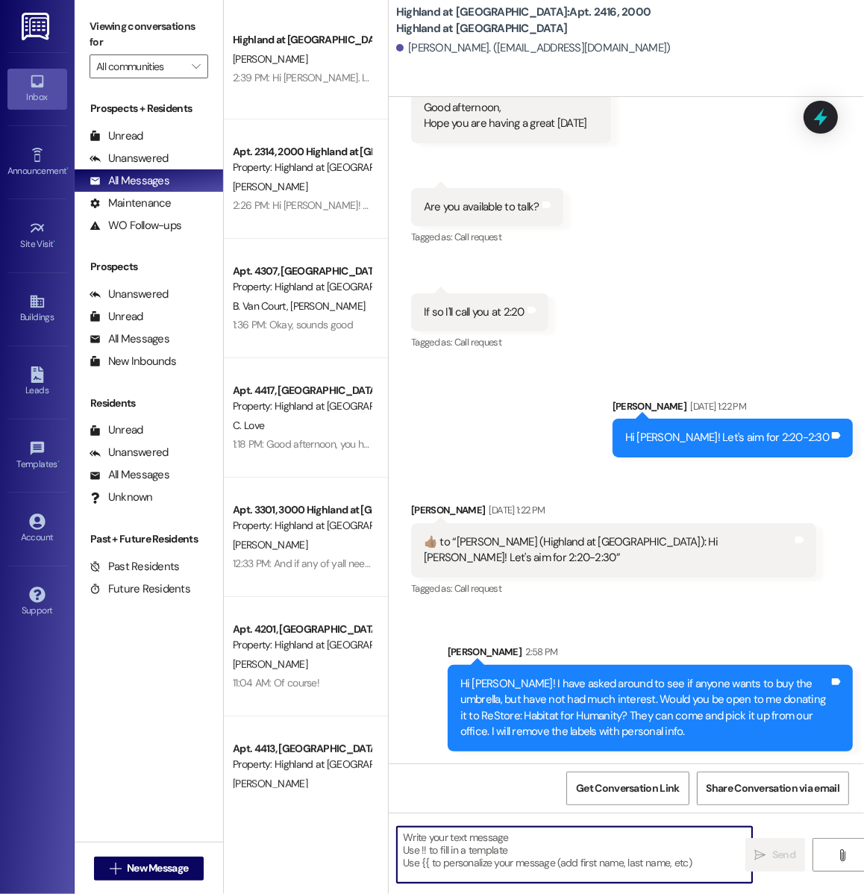
scroll to position [29213, 0]
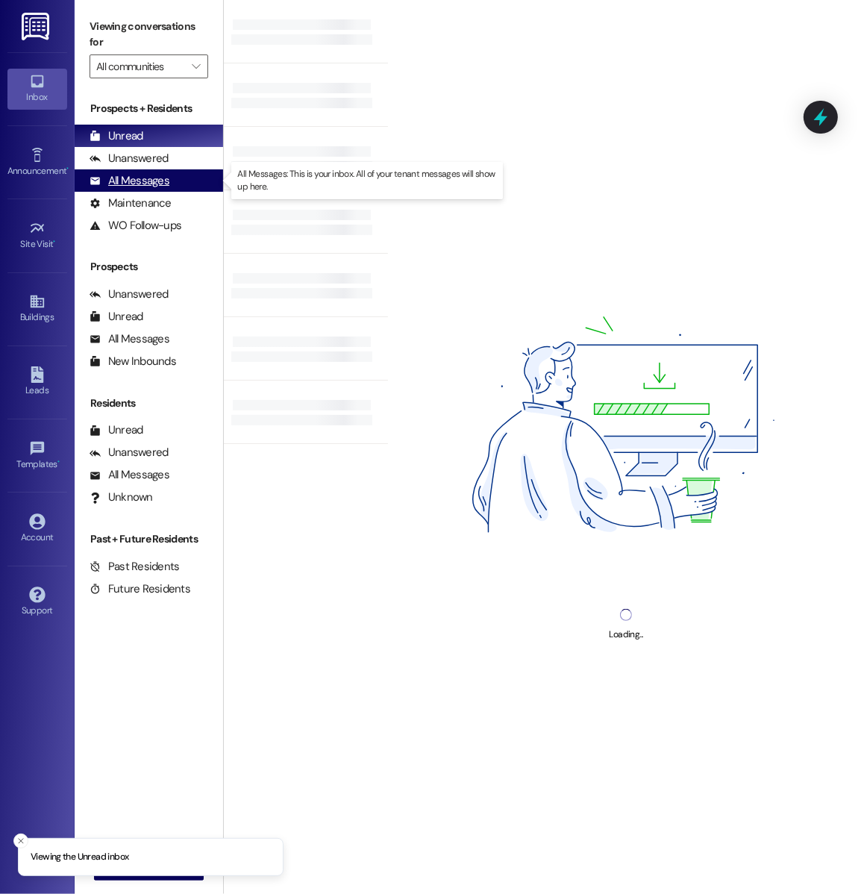
click at [142, 178] on div "All Messages" at bounding box center [130, 181] width 80 height 16
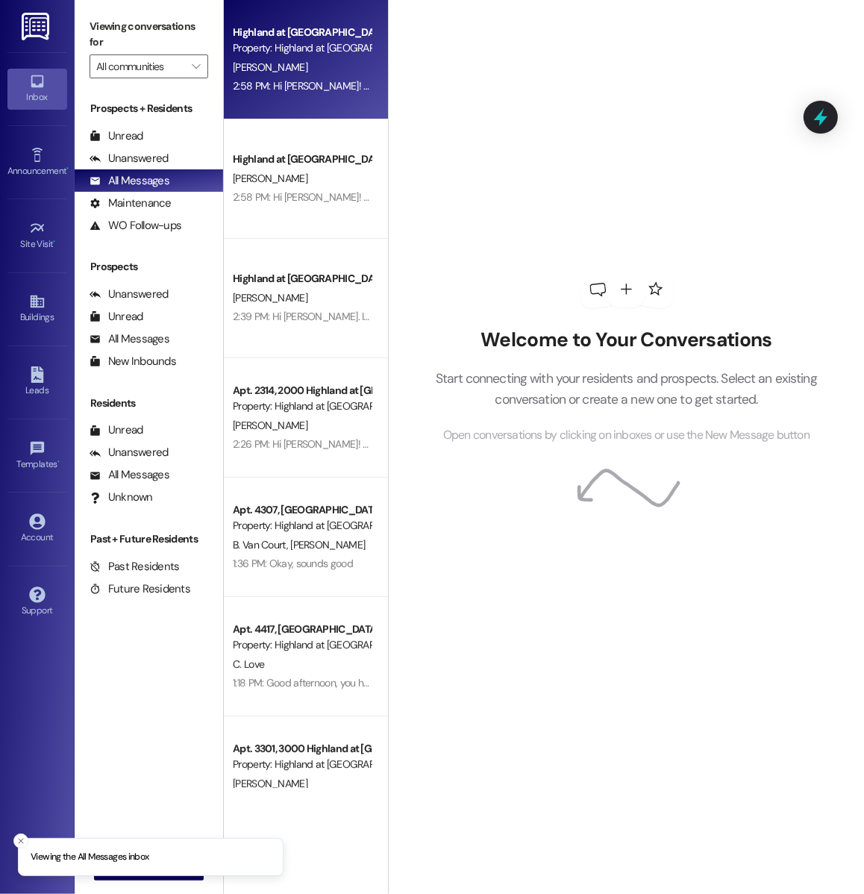
click at [299, 58] on div "[PERSON_NAME]" at bounding box center [301, 67] width 141 height 19
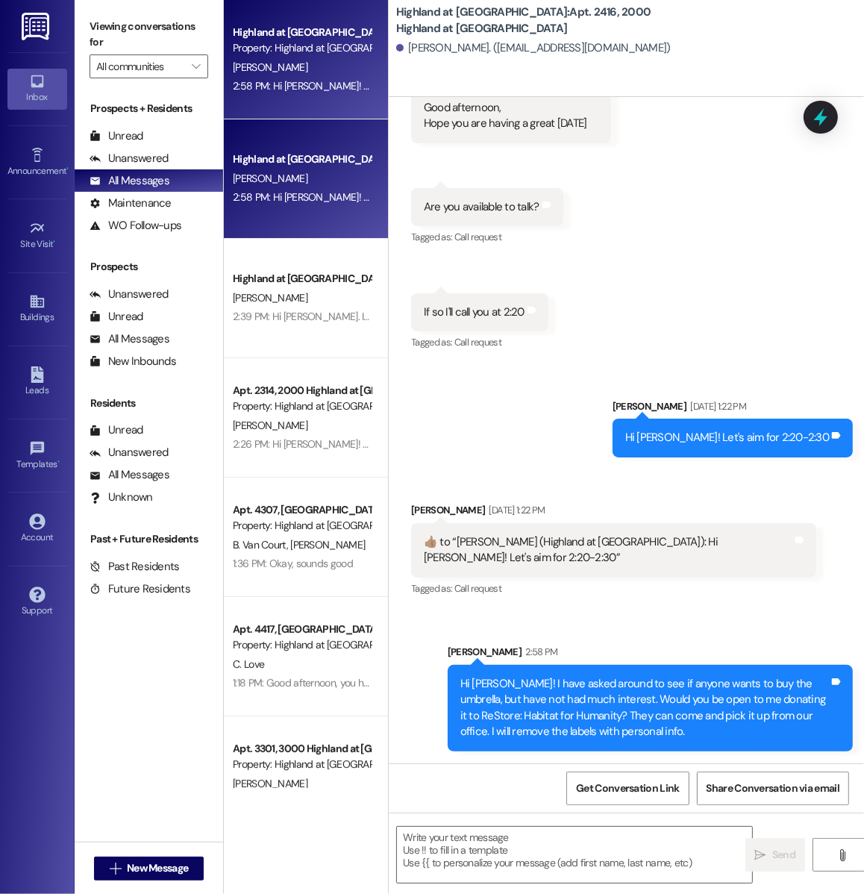
scroll to position [29213, 0]
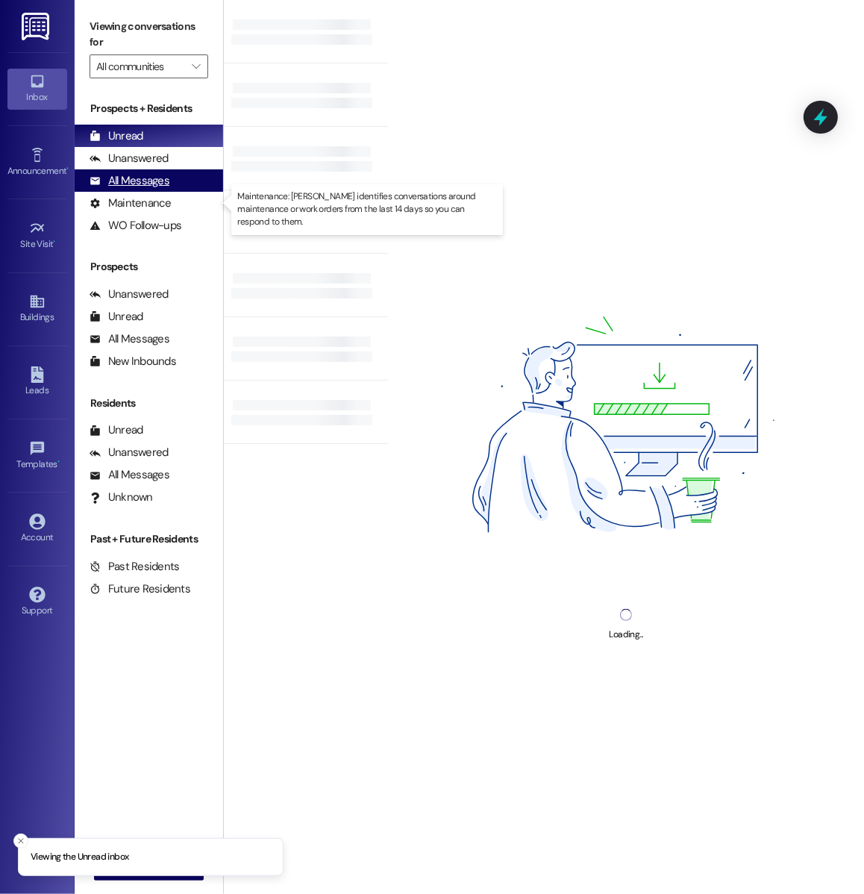
click at [163, 189] on div "All Messages (undefined)" at bounding box center [149, 180] width 149 height 22
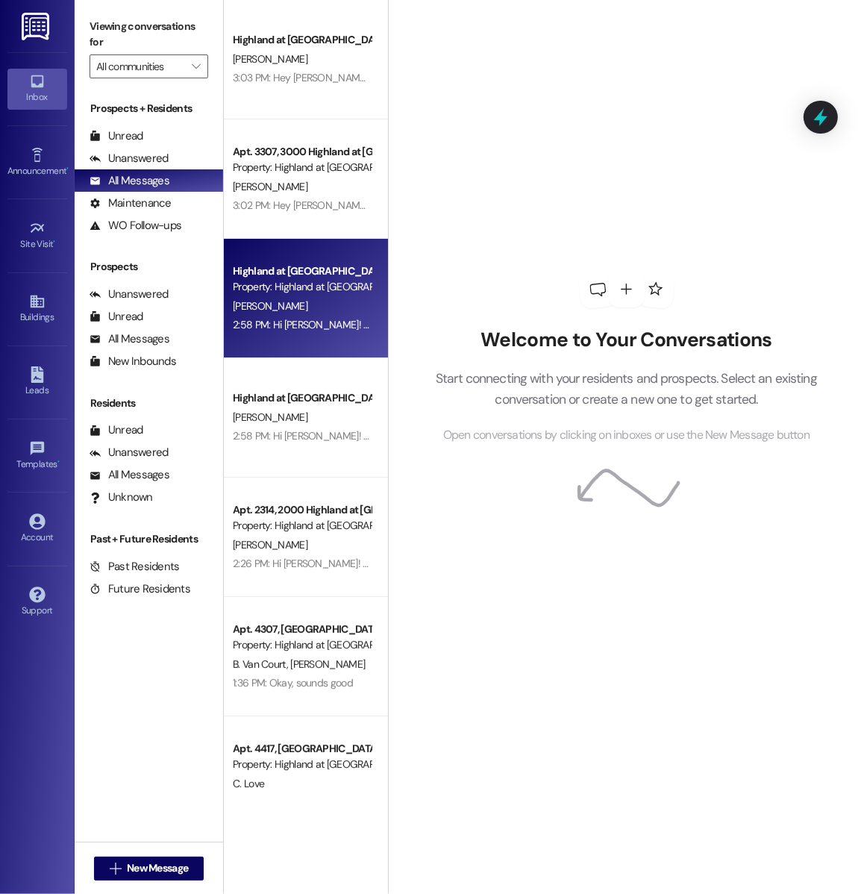
click at [304, 309] on div "[PERSON_NAME]" at bounding box center [301, 306] width 141 height 19
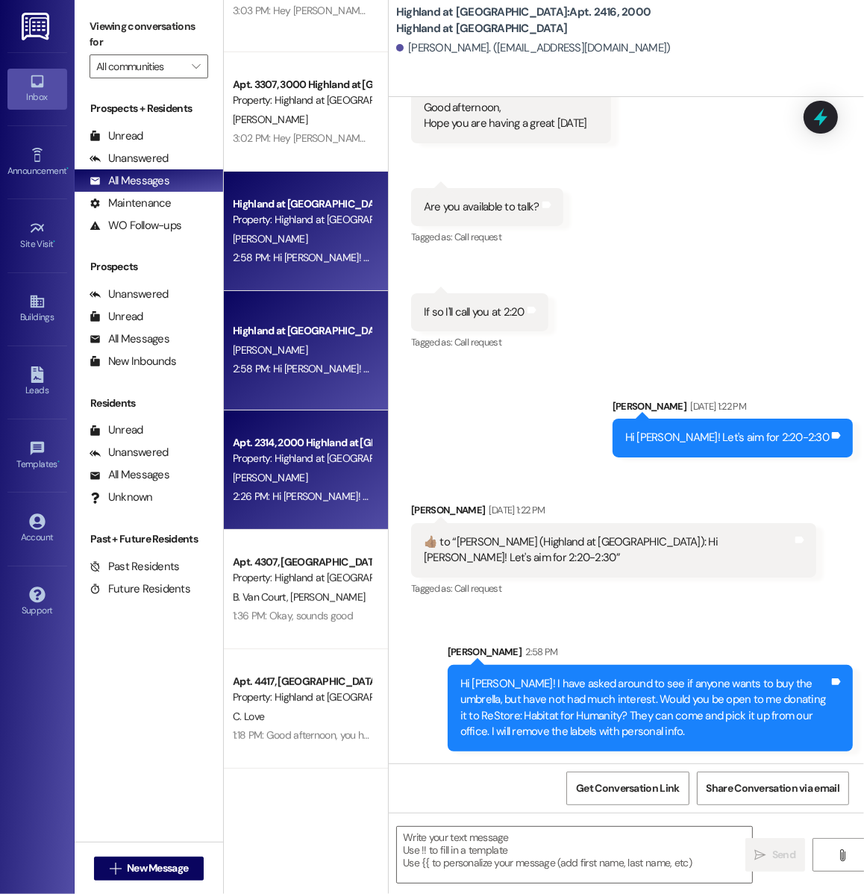
scroll to position [69, 0]
click at [323, 504] on div "2:26 PM: Hi [PERSON_NAME]! You now have a $400 credit on your account for [PERS…" at bounding box center [301, 495] width 141 height 19
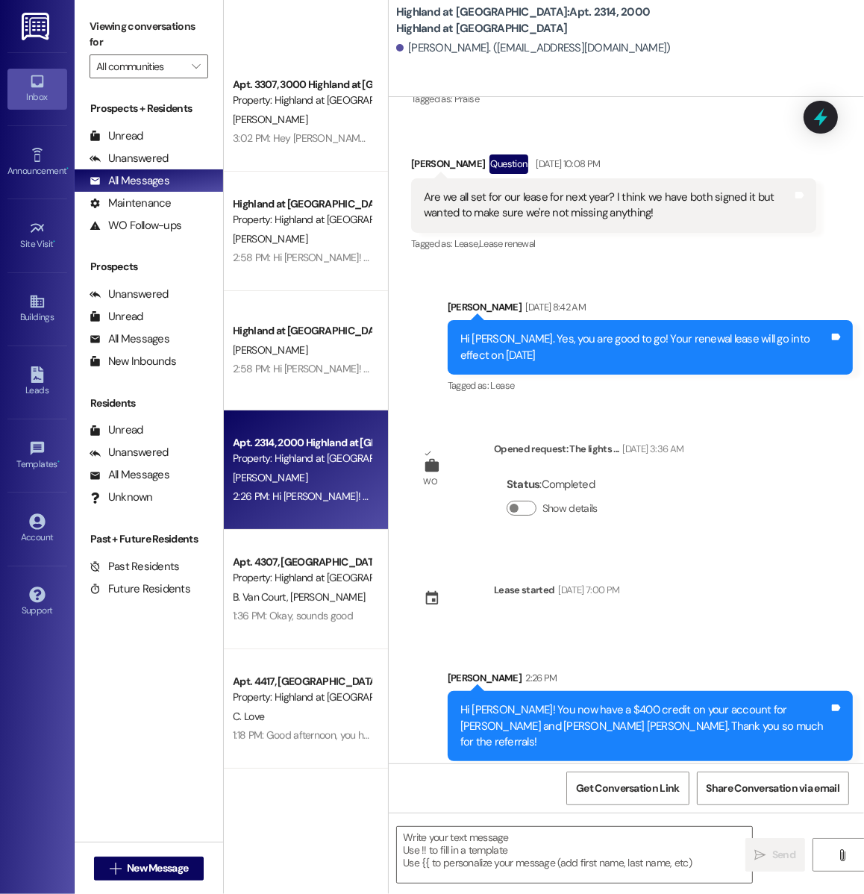
scroll to position [0, 0]
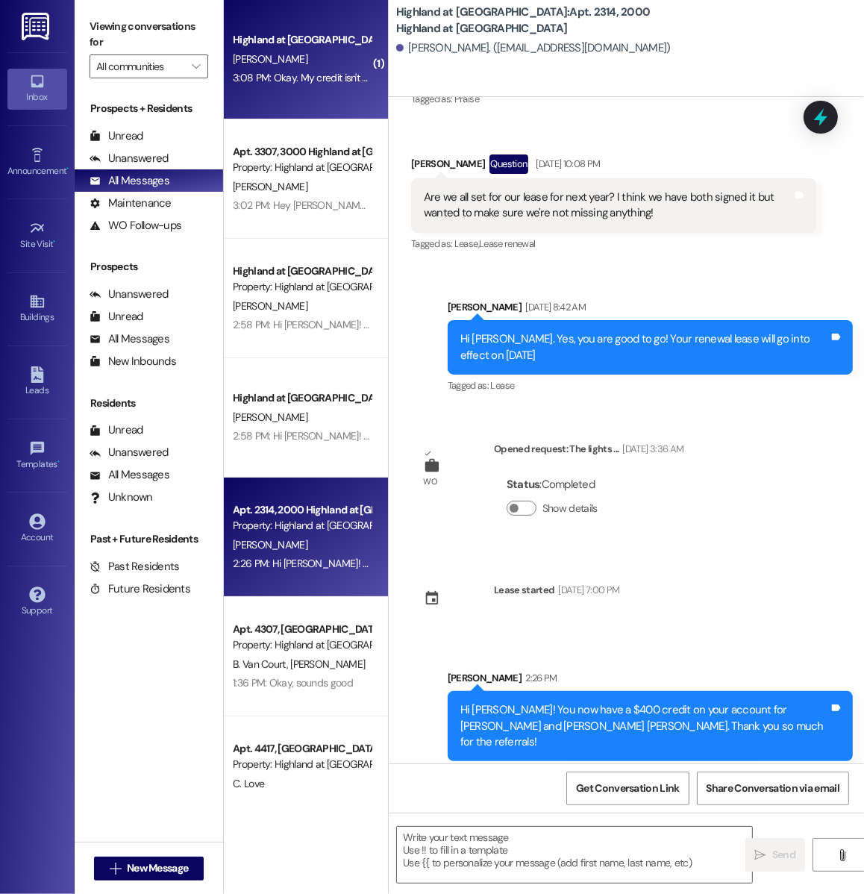
click at [305, 51] on div "[PERSON_NAME]" at bounding box center [301, 59] width 141 height 19
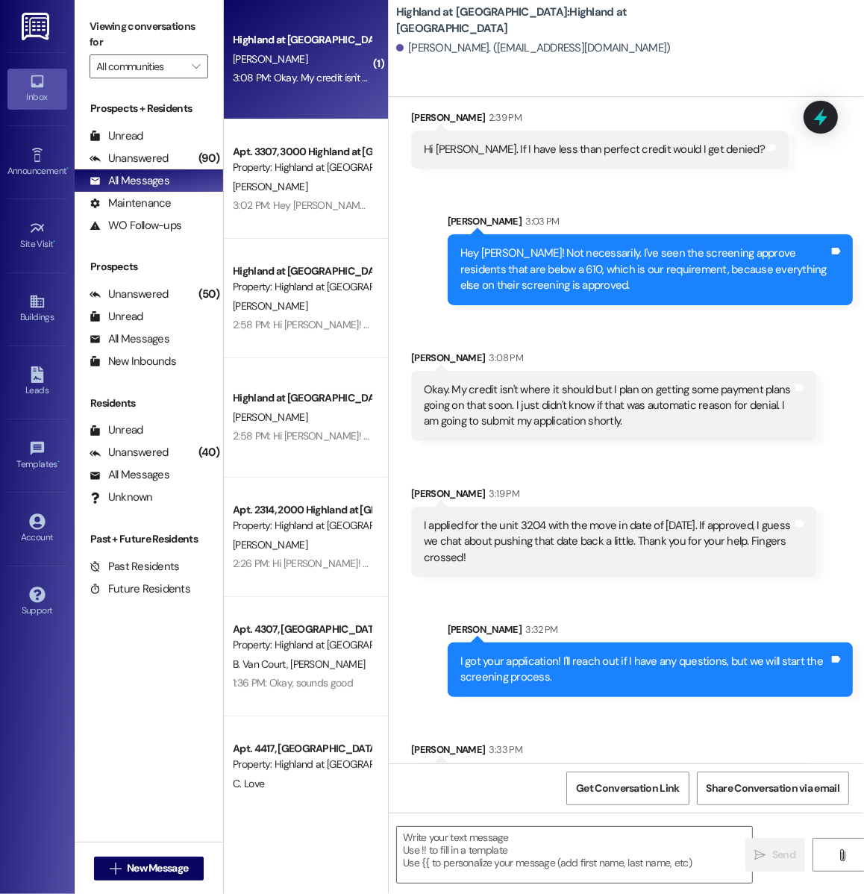
scroll to position [5568, 0]
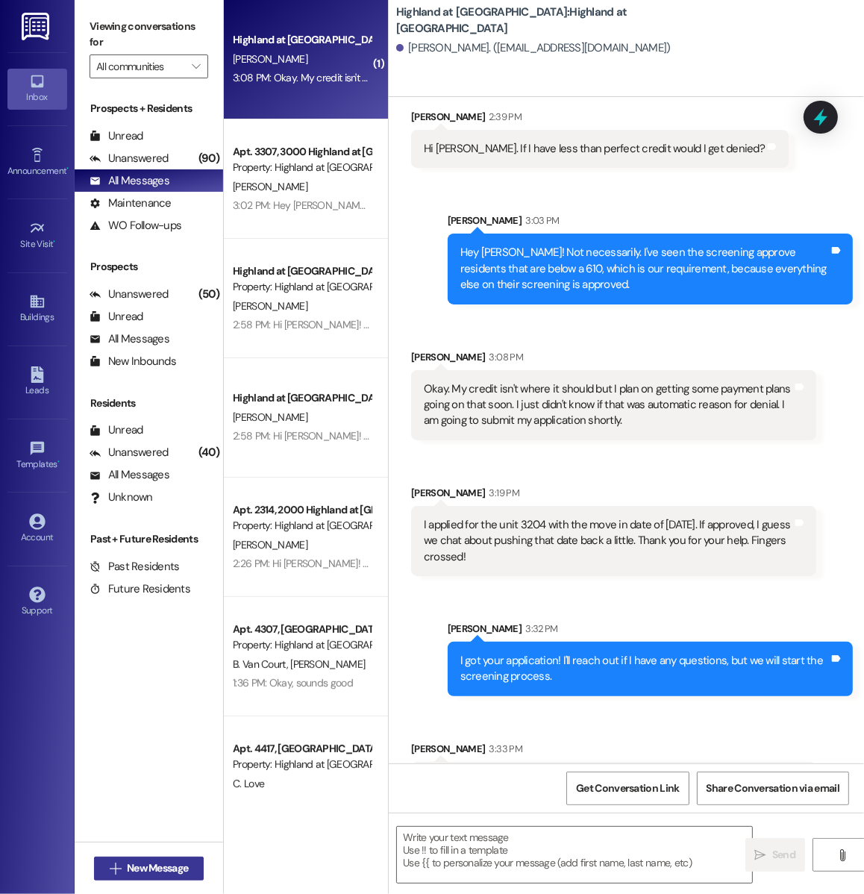
click at [196, 868] on button " New Message" at bounding box center [149, 869] width 110 height 24
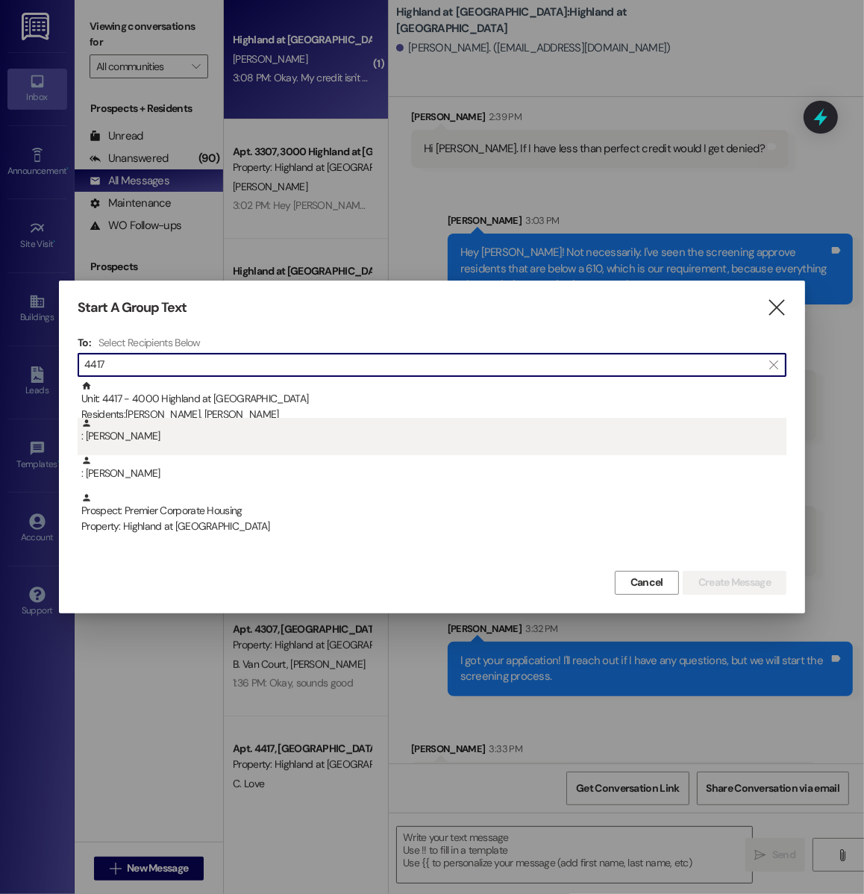
type input "4417"
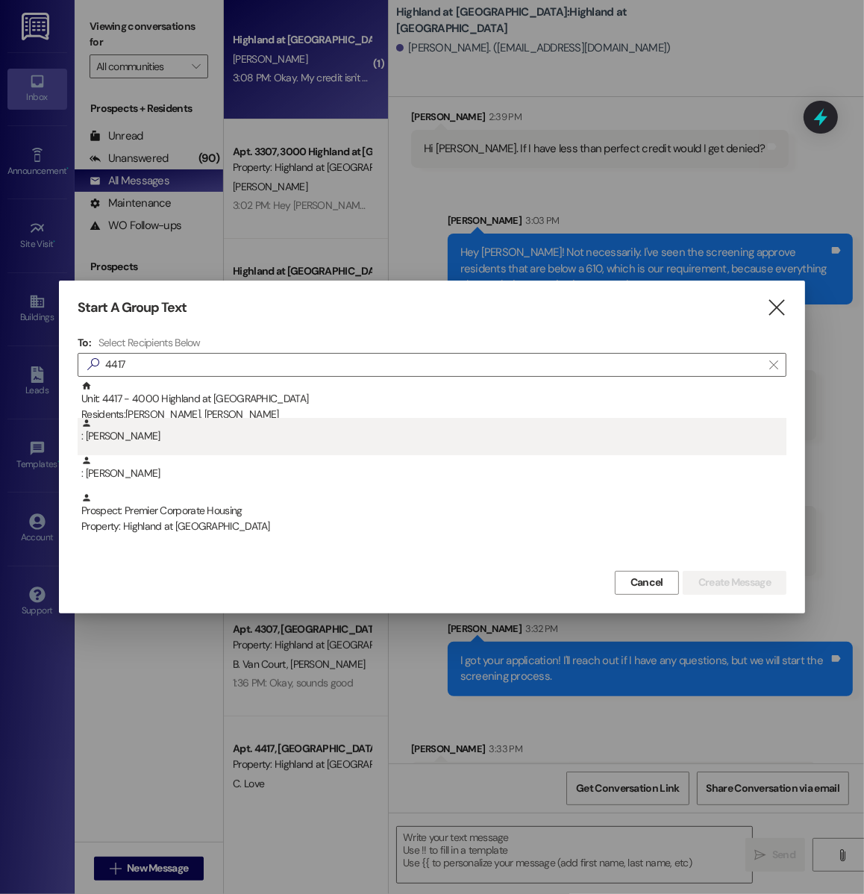
click at [249, 430] on div ": [PERSON_NAME]" at bounding box center [433, 431] width 705 height 26
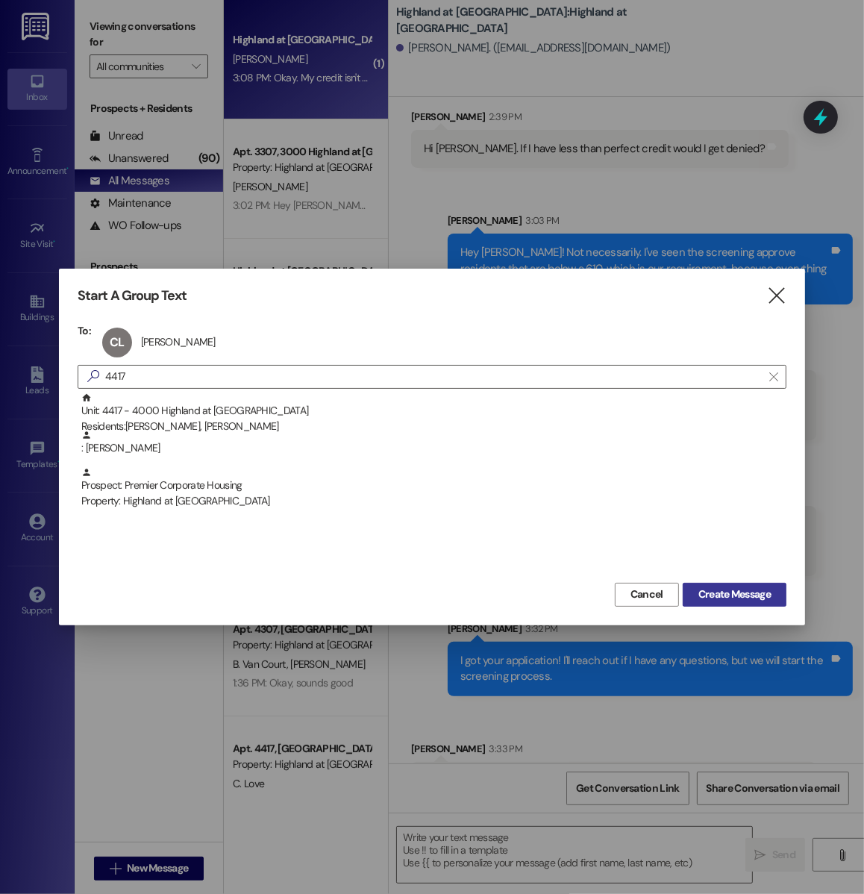
click at [754, 591] on span "Create Message" at bounding box center [735, 595] width 72 height 16
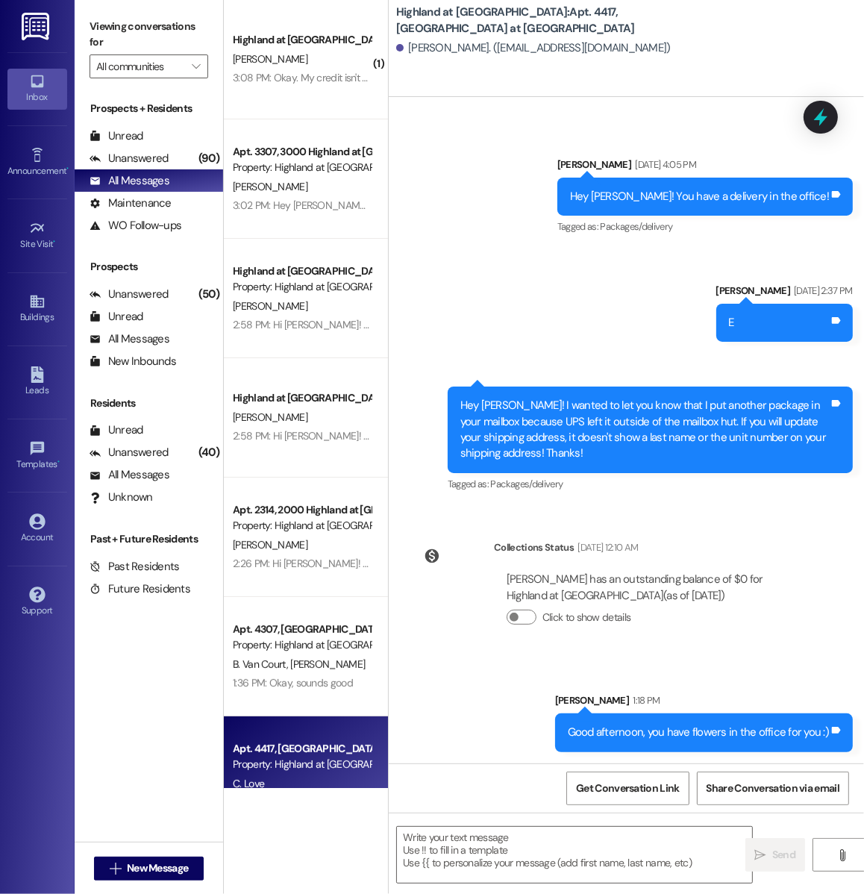
scroll to position [1250, 0]
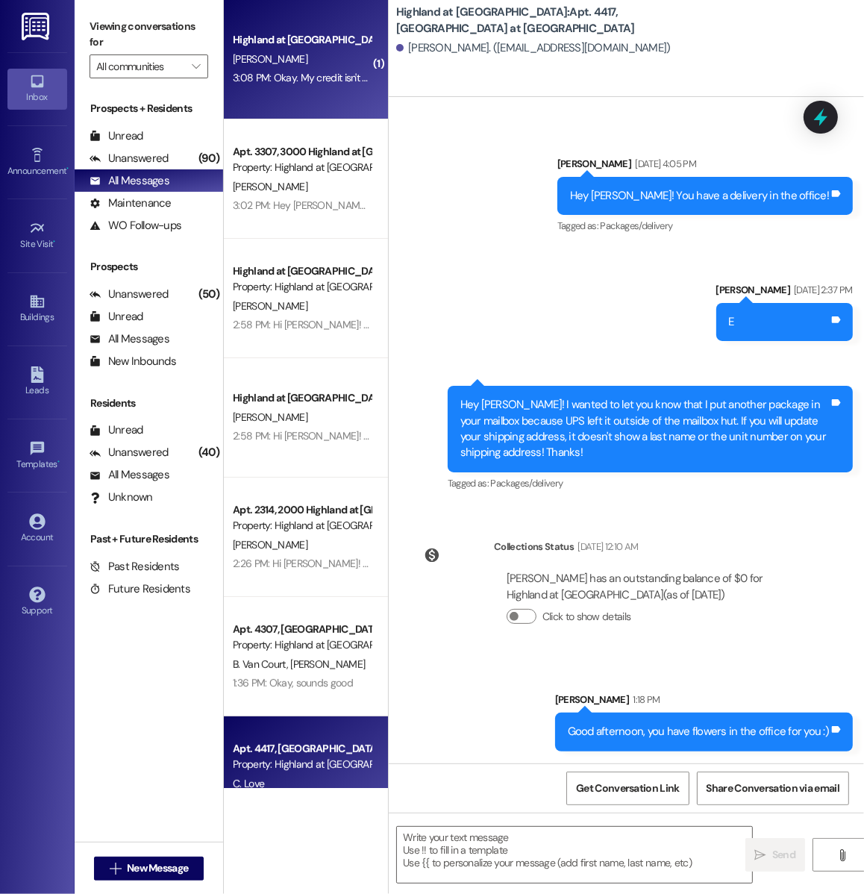
click at [326, 69] on div "3:08 PM: Okay. My credit isn't where it should but I plan on getting some payme…" at bounding box center [301, 78] width 141 height 19
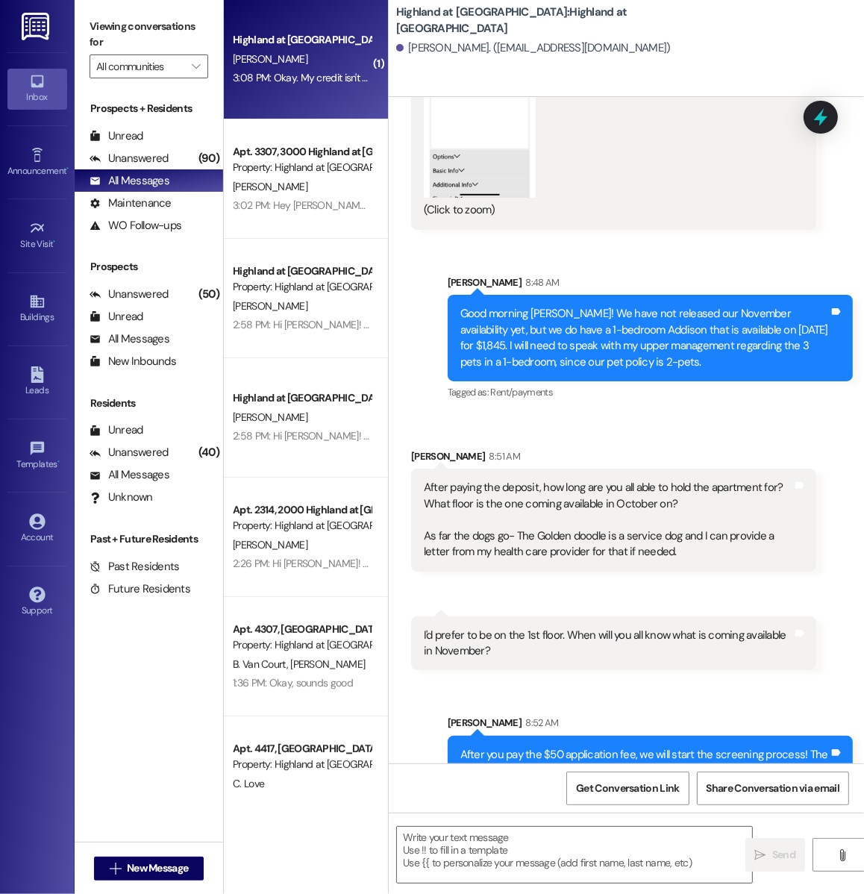
scroll to position [5568, 0]
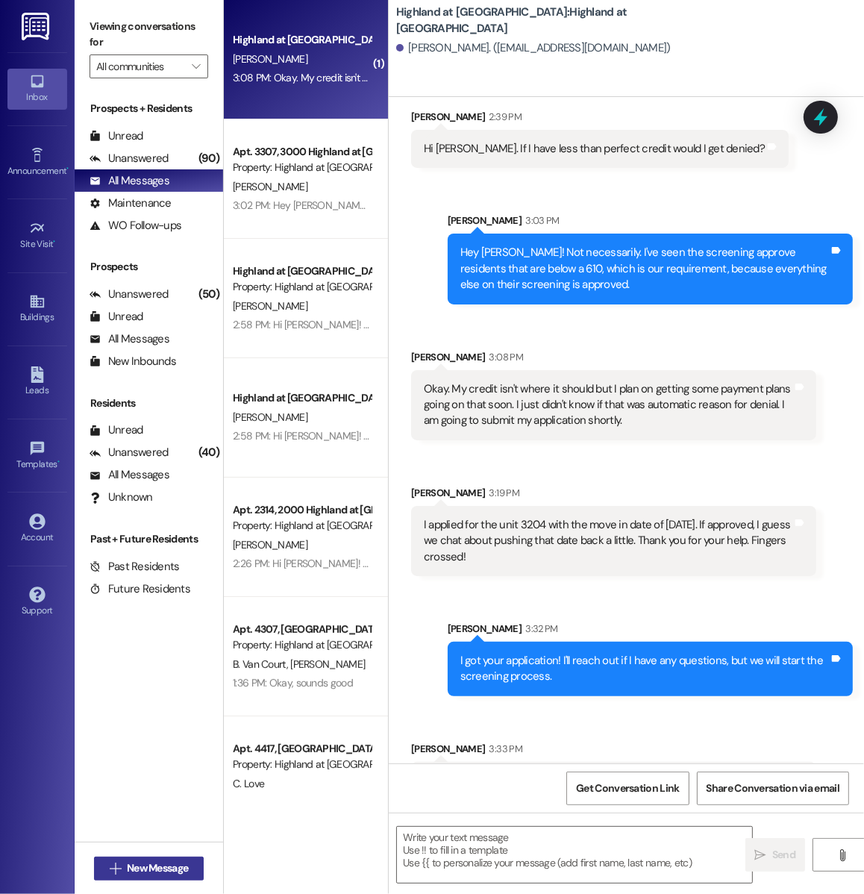
click at [176, 862] on span "New Message" at bounding box center [157, 868] width 61 height 16
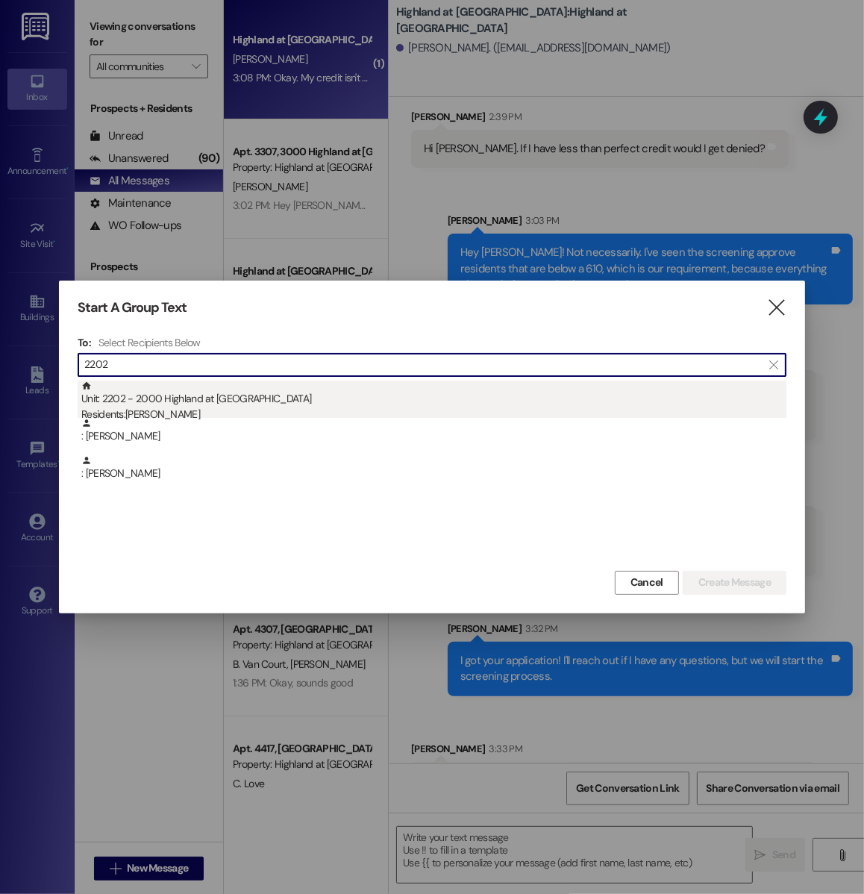
type input "2202"
click at [189, 393] on div "Unit: 2202 - 2000 Highland at [GEOGRAPHIC_DATA] Residents: [PERSON_NAME]" at bounding box center [433, 402] width 705 height 43
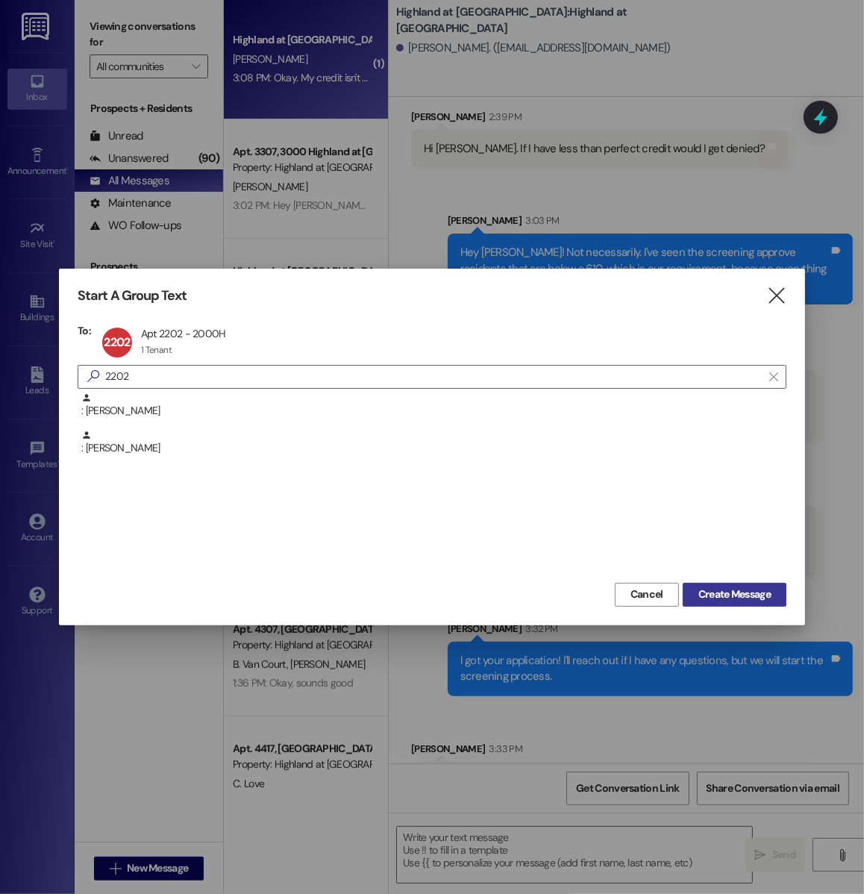
click at [713, 590] on span "Create Message" at bounding box center [735, 595] width 72 height 16
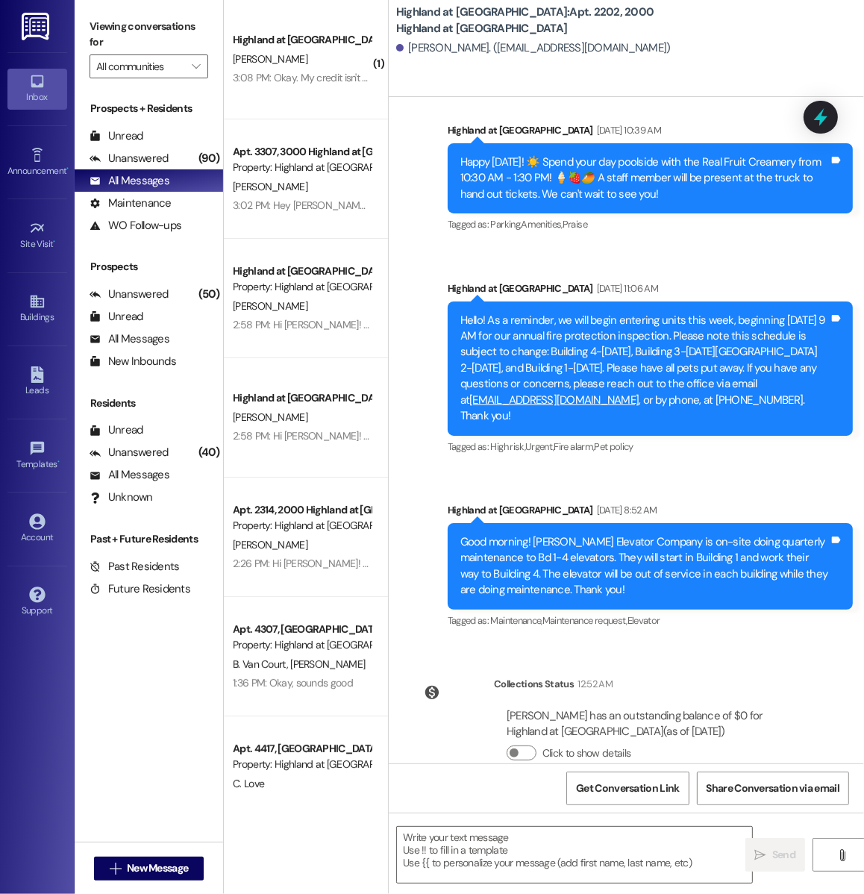
scroll to position [2732, 0]
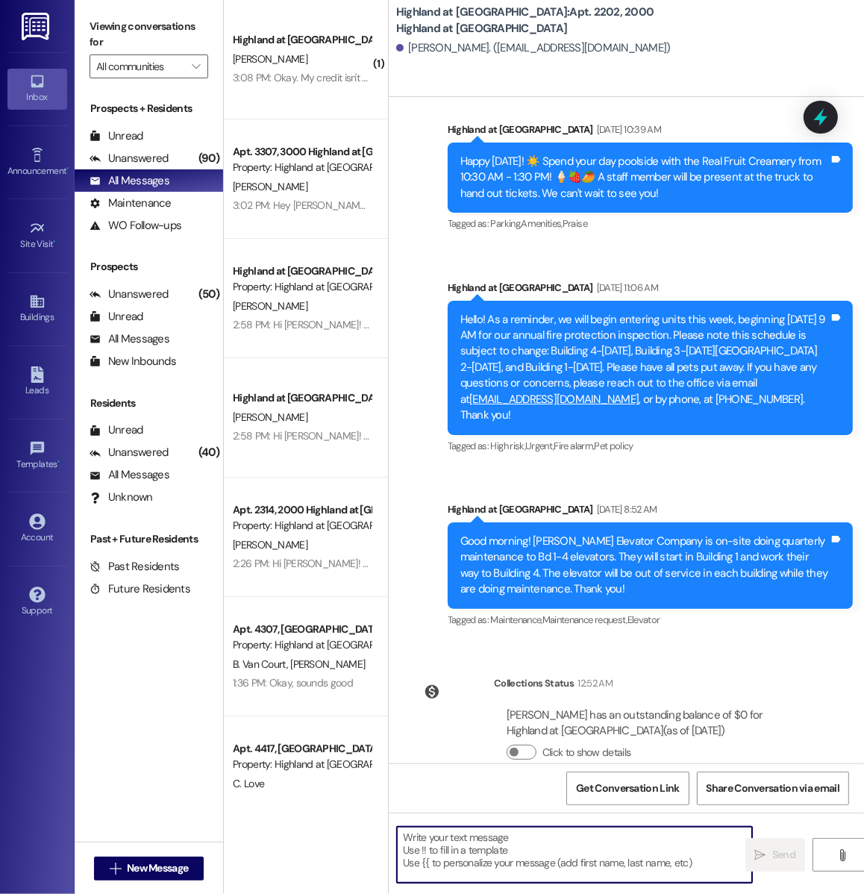
click at [568, 846] on textarea at bounding box center [574, 855] width 355 height 56
type textarea "Hi Kal"
